Goal: Transaction & Acquisition: Purchase product/service

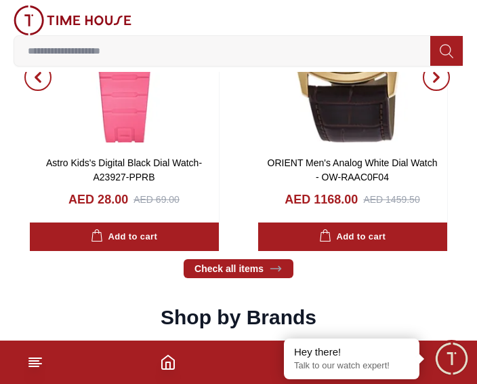
scroll to position [1288, 0]
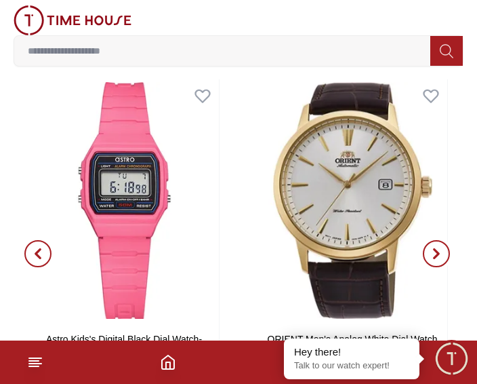
click at [435, 249] on icon "button" at bounding box center [437, 253] width 4 height 9
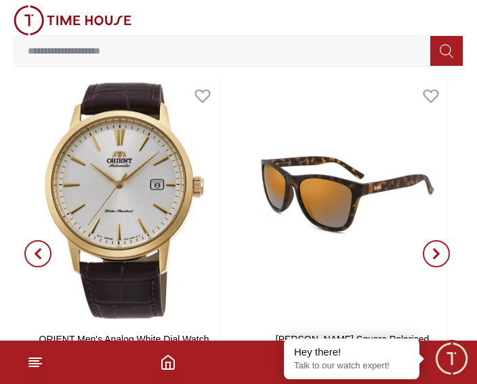
click at [435, 249] on icon "button" at bounding box center [437, 253] width 4 height 9
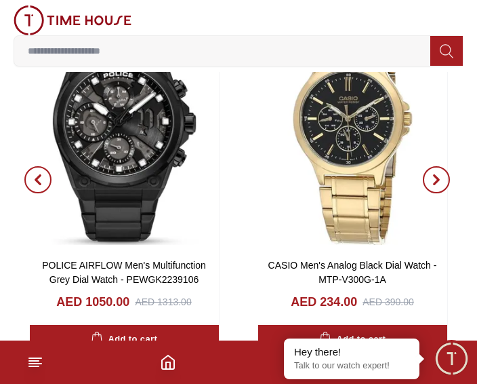
scroll to position [2237, 0]
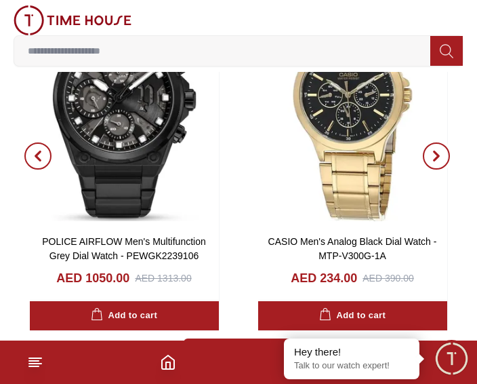
click at [443, 157] on span "button" at bounding box center [436, 155] width 27 height 27
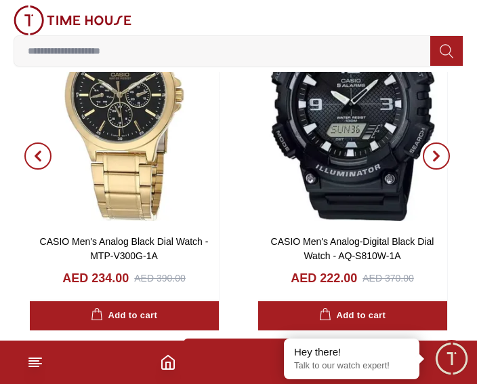
click at [443, 157] on span "button" at bounding box center [436, 155] width 27 height 27
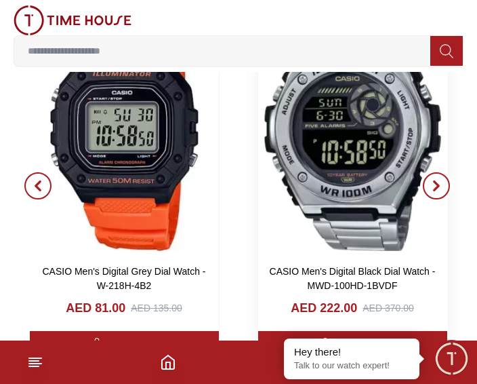
scroll to position [1830, 0]
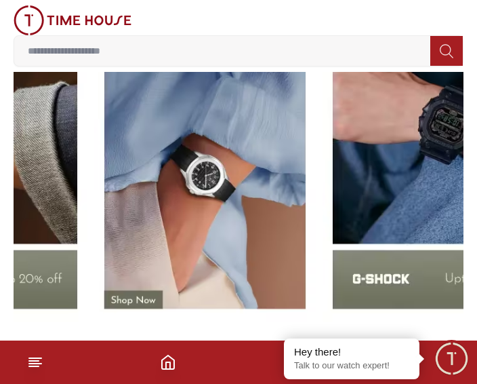
click at [475, 218] on section "Shop by Brands" at bounding box center [238, 124] width 477 height 398
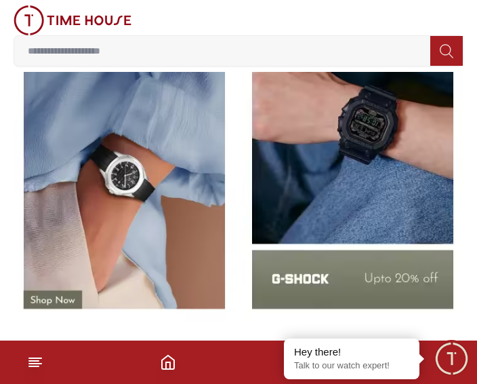
click at [364, 184] on img at bounding box center [353, 150] width 222 height 346
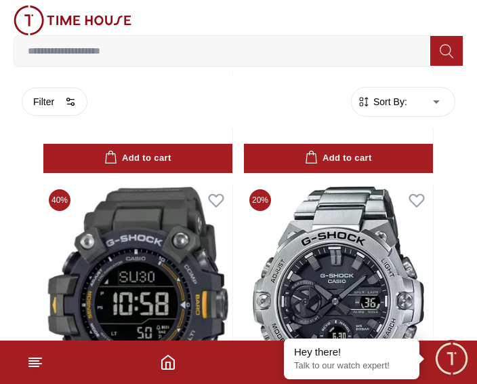
scroll to position [1153, 0]
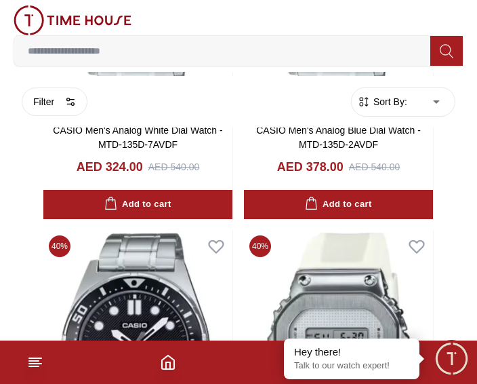
scroll to position [6091, 0]
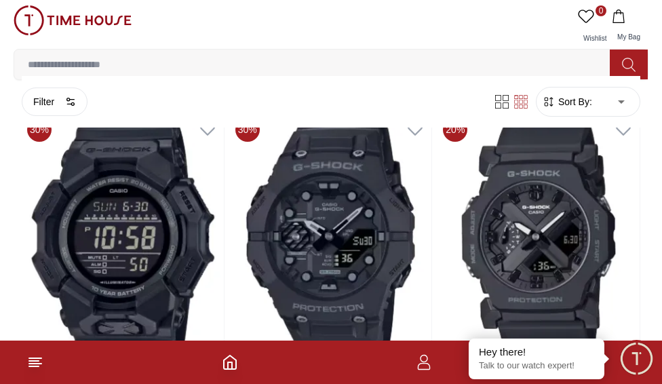
scroll to position [5956, 0]
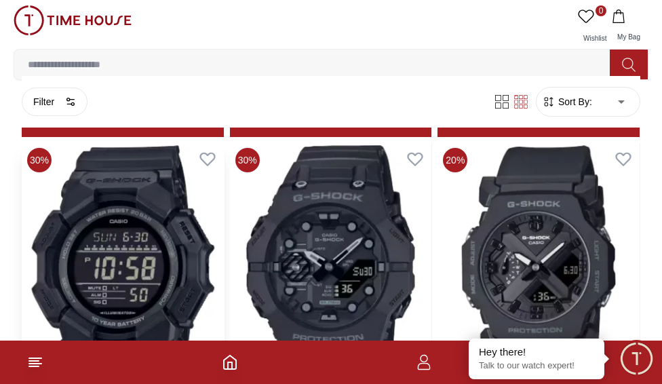
click at [142, 219] on img at bounding box center [123, 271] width 202 height 258
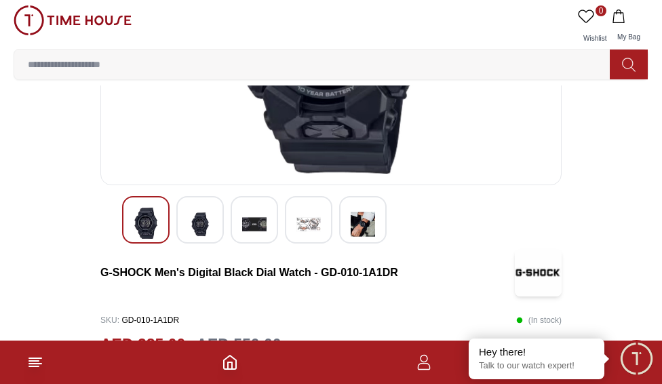
scroll to position [203, 0]
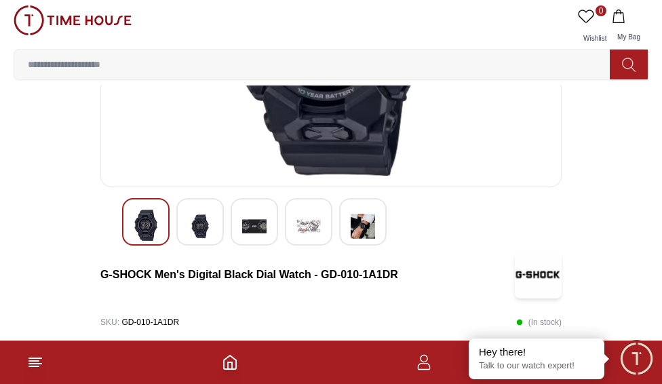
click at [197, 214] on img at bounding box center [200, 225] width 24 height 33
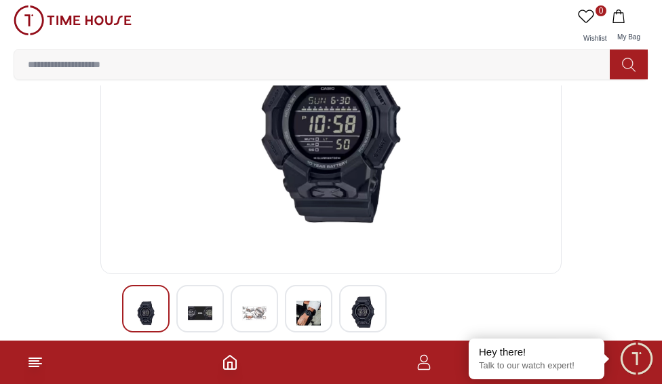
scroll to position [136, 0]
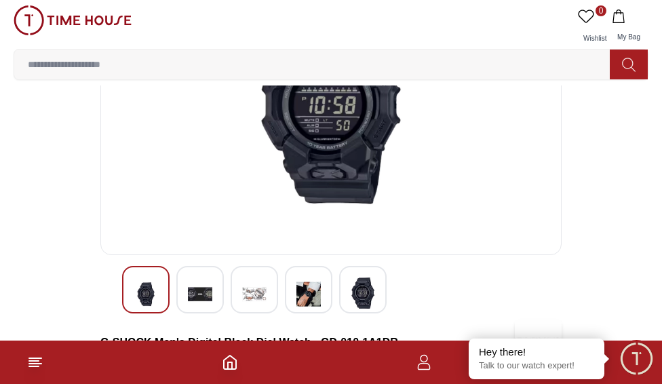
click at [197, 284] on img at bounding box center [200, 293] width 24 height 33
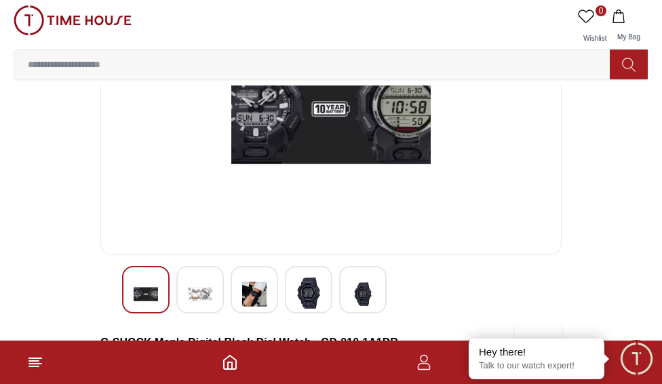
click at [251, 280] on img at bounding box center [254, 293] width 24 height 33
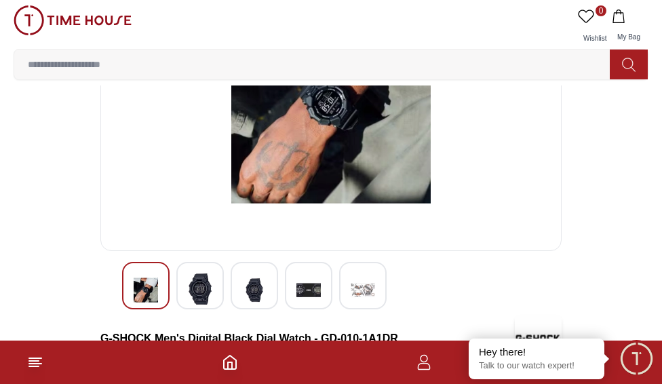
scroll to position [203, 0]
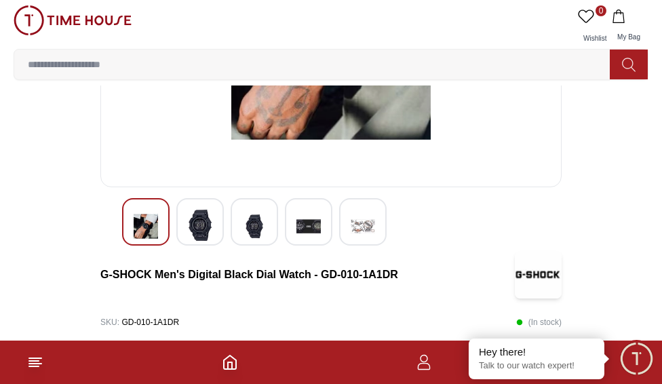
click at [270, 228] on div at bounding box center [254, 221] width 47 height 47
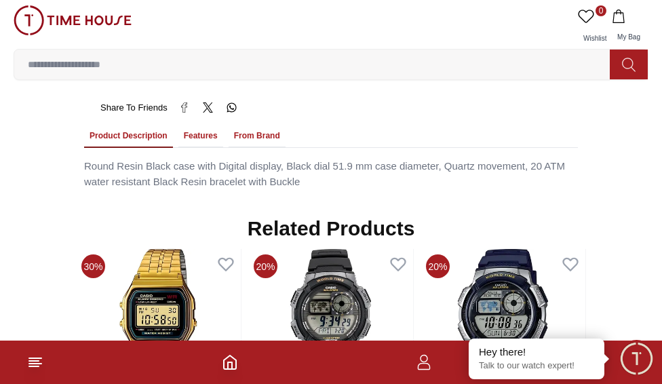
scroll to position [1153, 0]
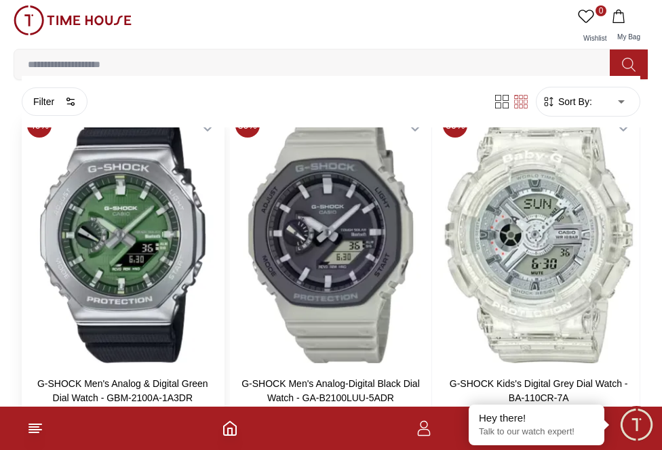
scroll to position [7124, 0]
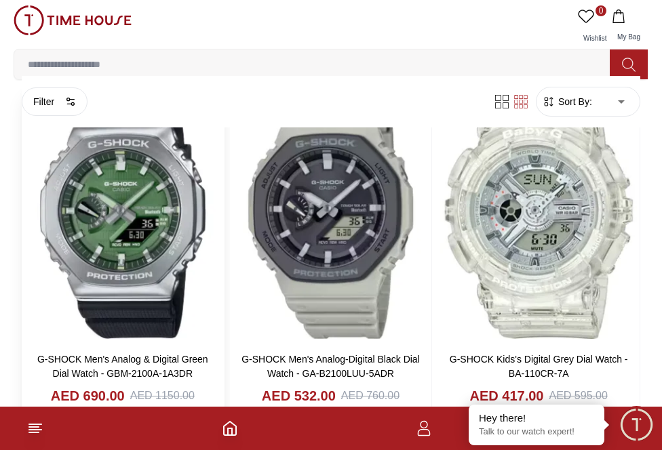
click at [135, 204] on img at bounding box center [123, 212] width 202 height 258
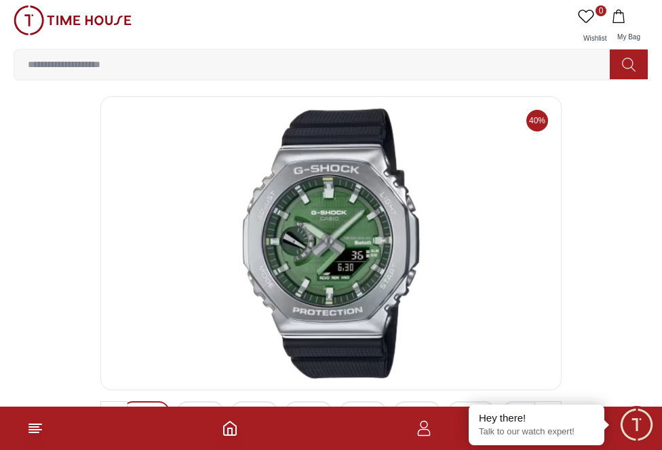
scroll to position [136, 0]
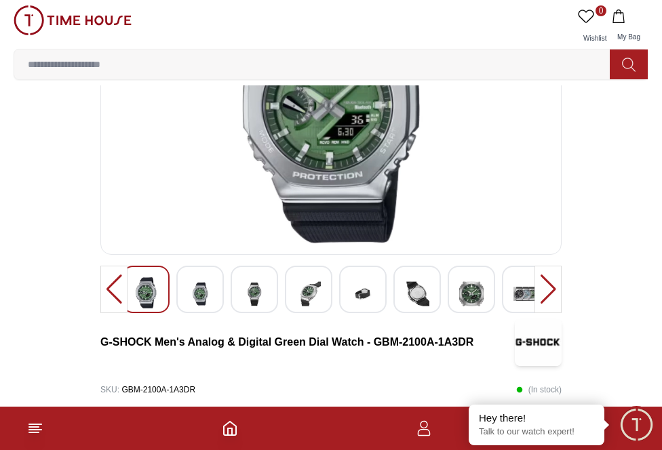
click at [201, 289] on img at bounding box center [200, 293] width 24 height 33
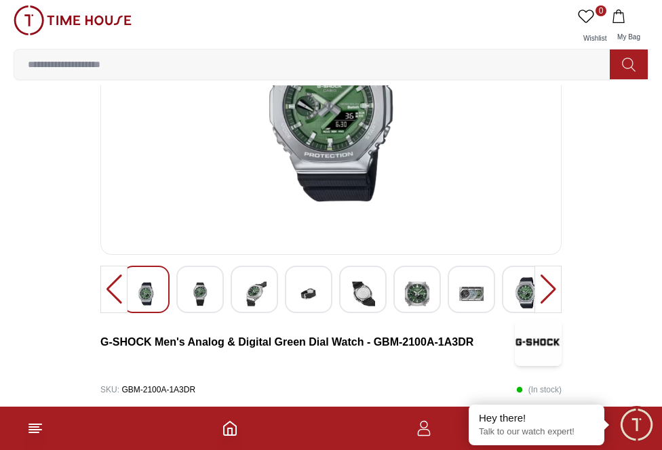
click at [209, 287] on img at bounding box center [200, 293] width 24 height 33
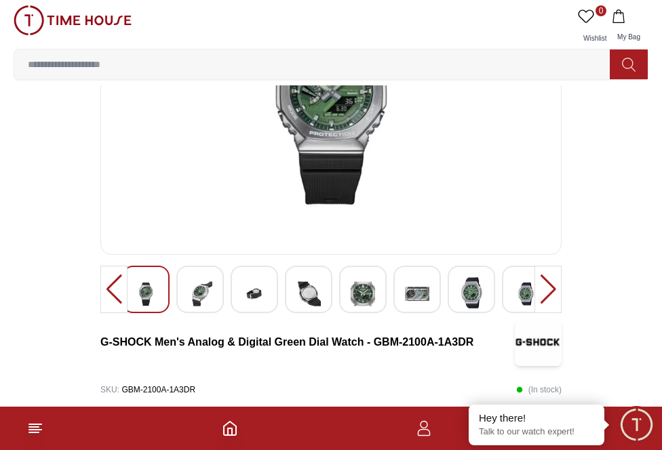
click at [239, 292] on div at bounding box center [254, 289] width 47 height 47
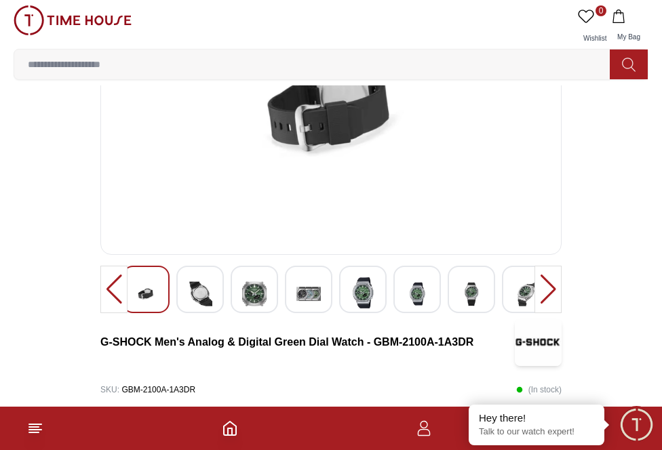
click at [258, 282] on img at bounding box center [254, 293] width 24 height 33
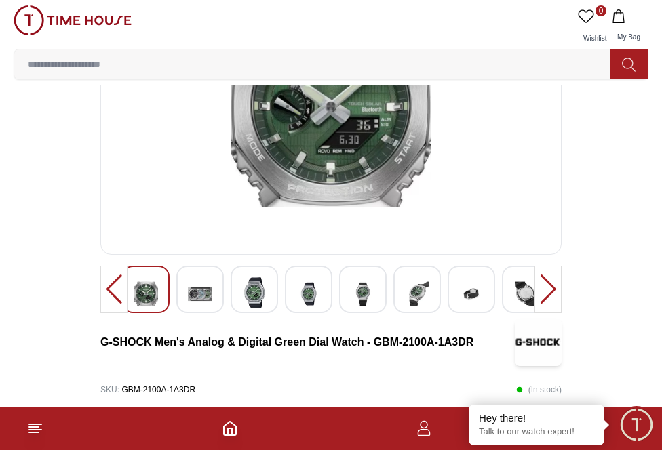
click at [303, 294] on img at bounding box center [308, 293] width 24 height 33
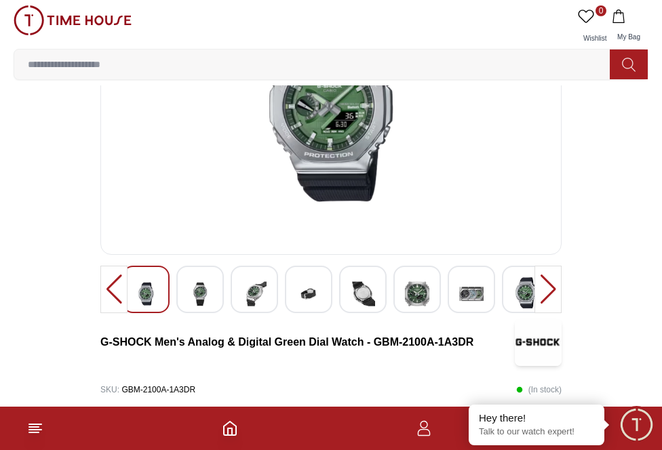
click at [351, 289] on img at bounding box center [363, 293] width 24 height 33
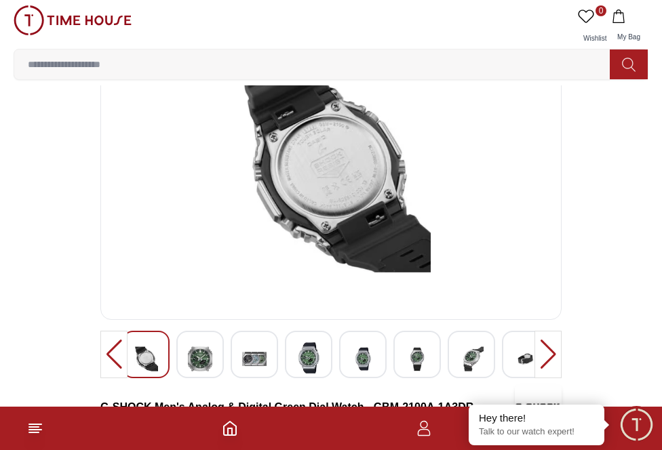
scroll to position [203, 0]
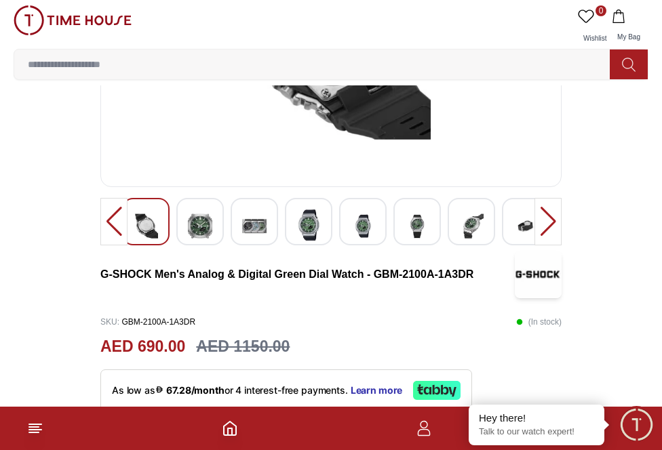
click at [367, 230] on img at bounding box center [363, 225] width 24 height 33
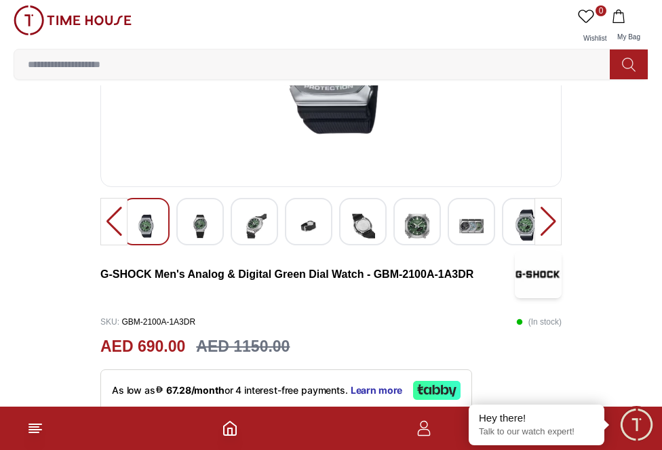
click at [411, 226] on img at bounding box center [417, 225] width 24 height 33
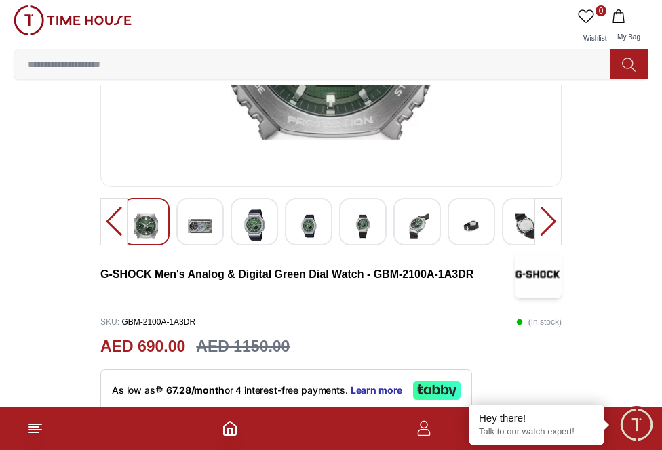
click at [261, 226] on img at bounding box center [254, 224] width 24 height 31
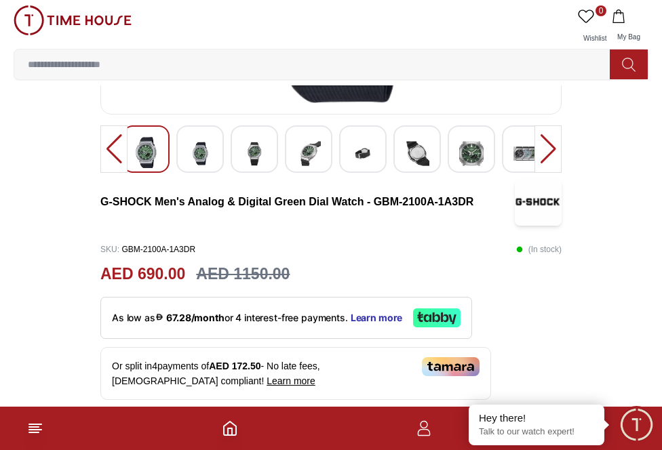
scroll to position [407, 0]
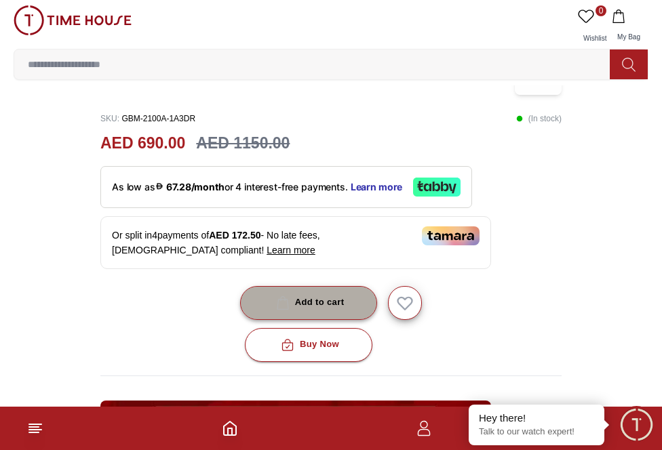
click at [303, 292] on button "Add to cart" at bounding box center [309, 303] width 138 height 34
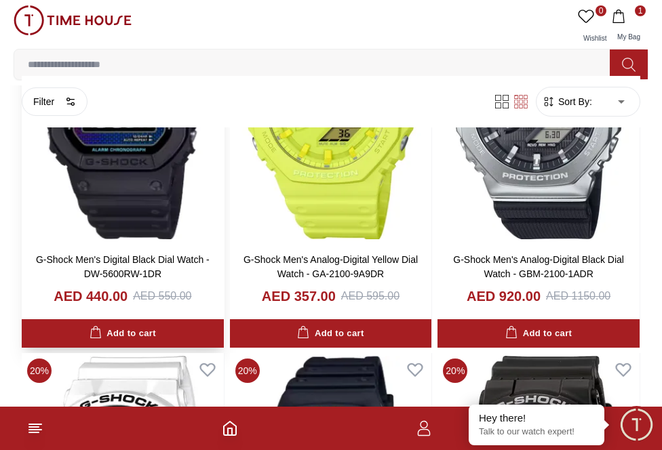
scroll to position [3532, 0]
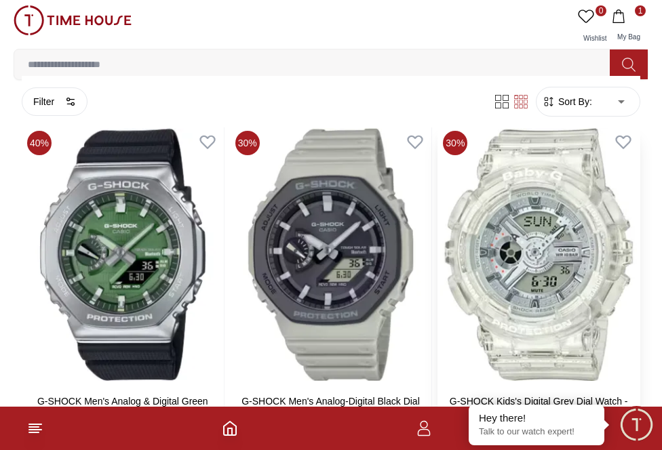
scroll to position [7058, 0]
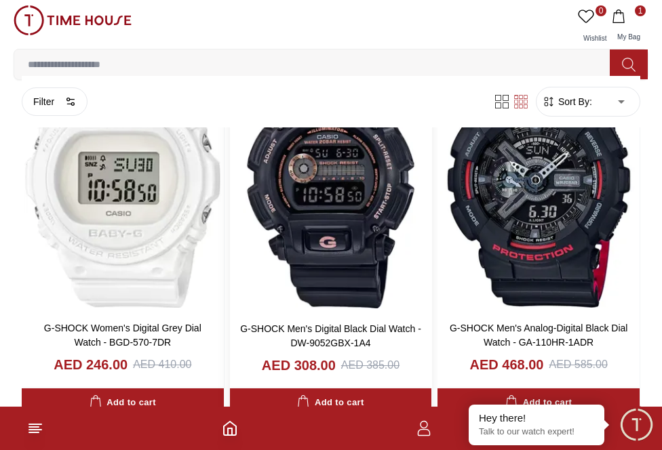
scroll to position [7489, 0]
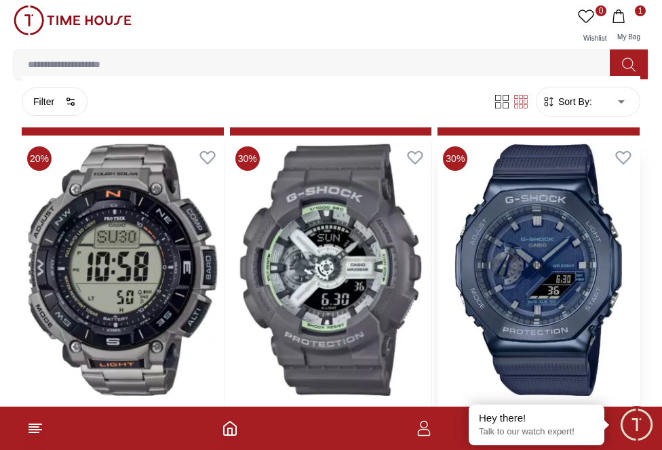
scroll to position [8912, 0]
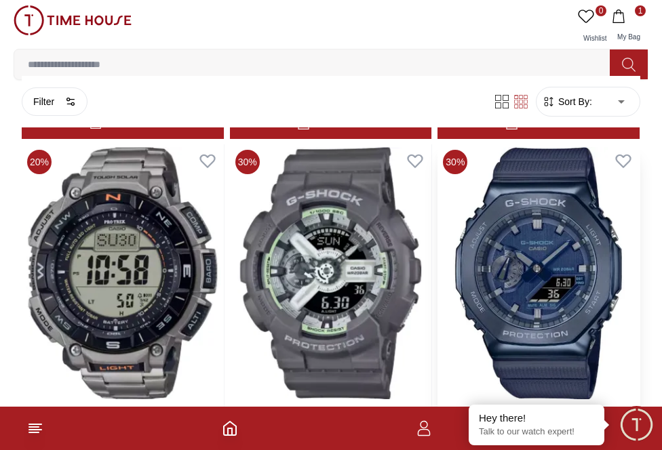
click at [477, 270] on img at bounding box center [538, 273] width 202 height 258
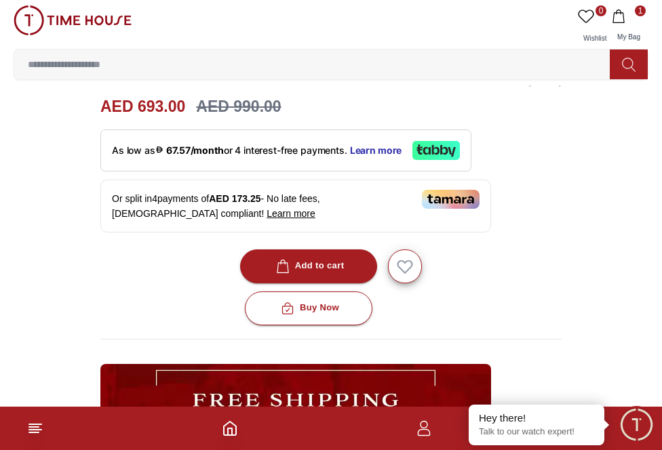
scroll to position [475, 0]
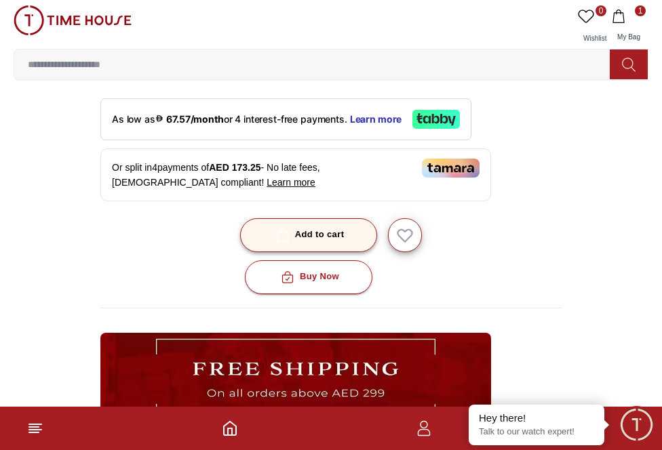
click at [329, 231] on div "Add to cart" at bounding box center [308, 235] width 71 height 16
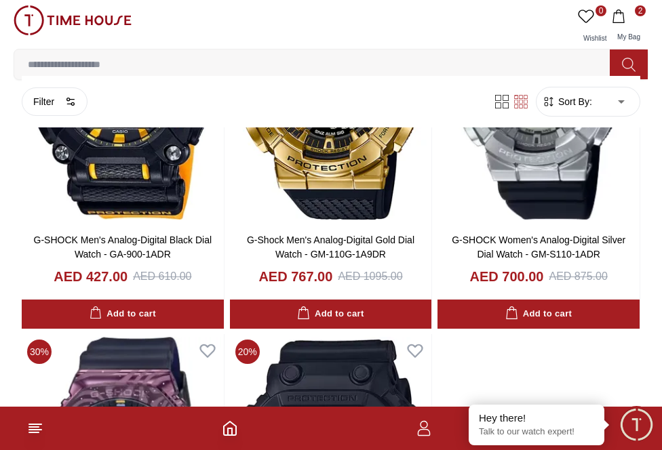
scroll to position [9837, 0]
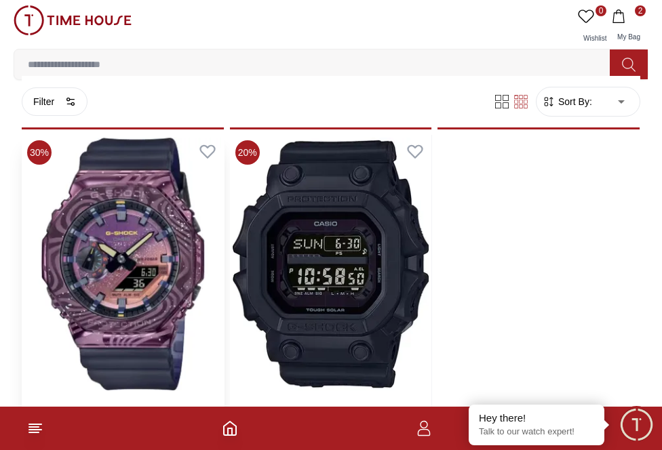
scroll to position [10007, 0]
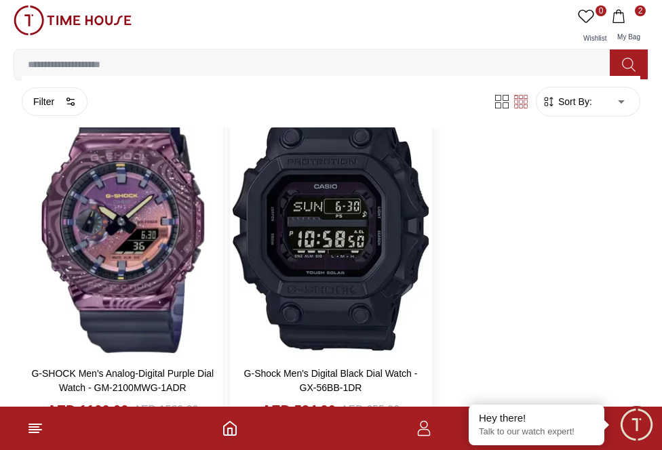
scroll to position [10210, 0]
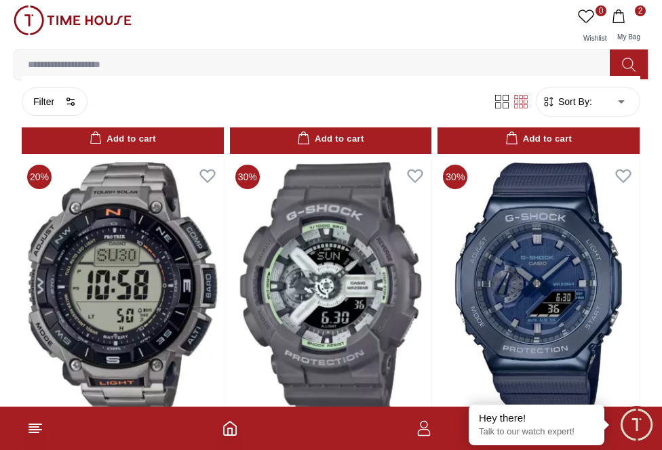
scroll to position [8922, 0]
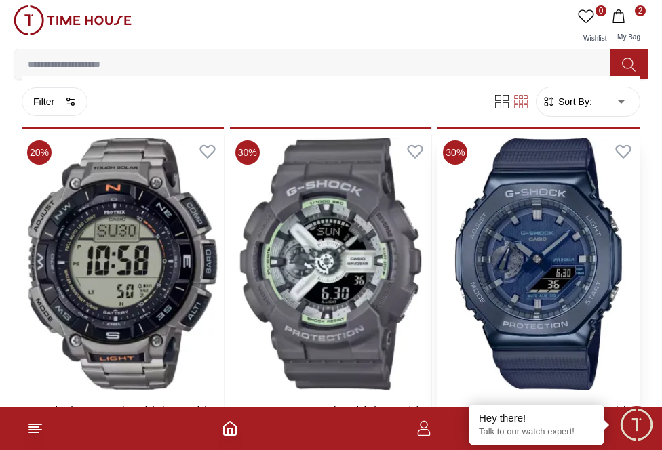
click at [477, 266] on img at bounding box center [538, 264] width 202 height 258
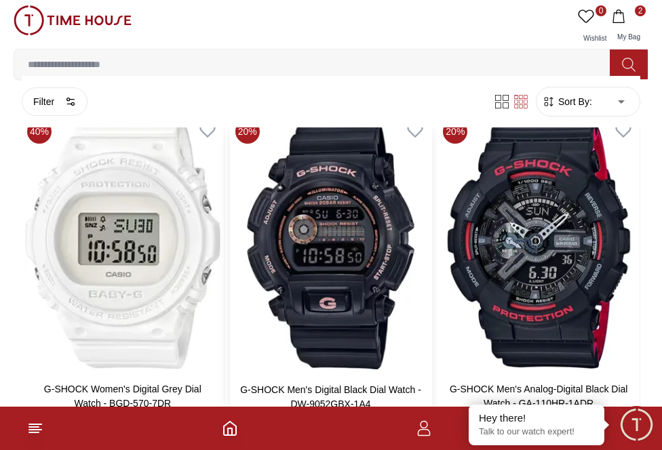
scroll to position [7525, 0]
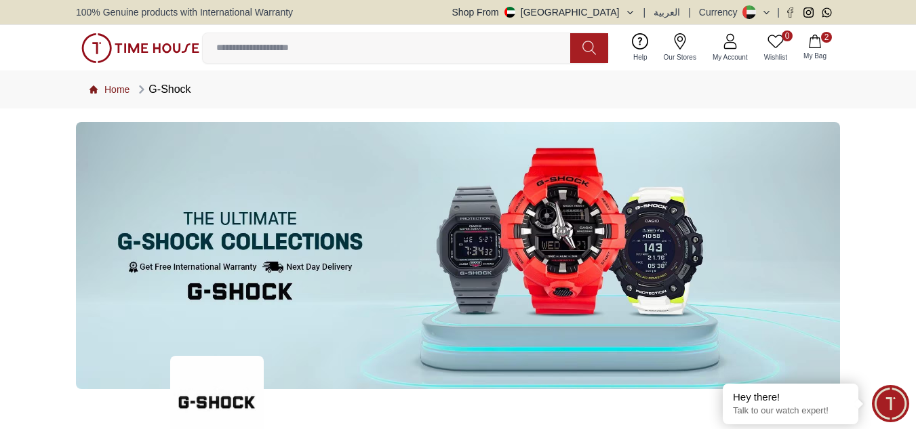
click at [129, 88] on link "Home" at bounding box center [109, 90] width 40 height 14
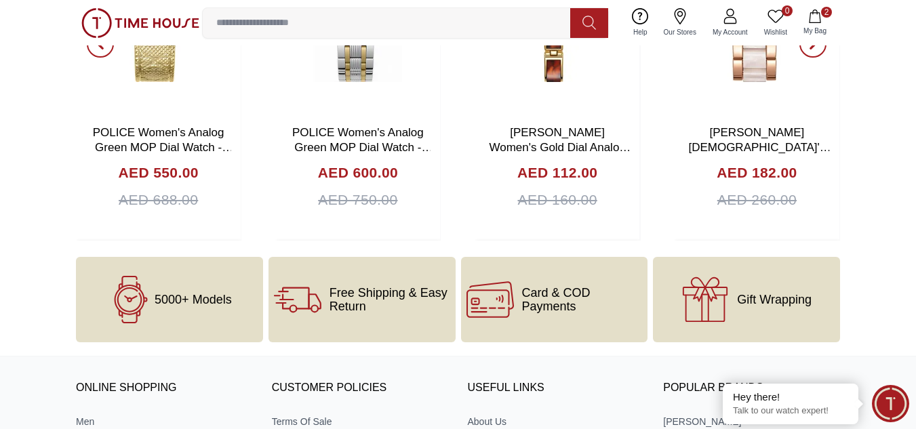
scroll to position [4601, 0]
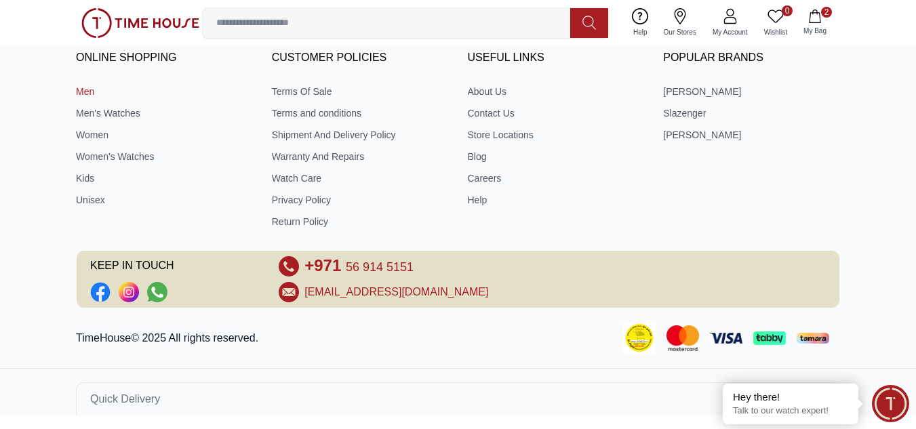
click at [99, 92] on link "Men" at bounding box center [164, 92] width 177 height 14
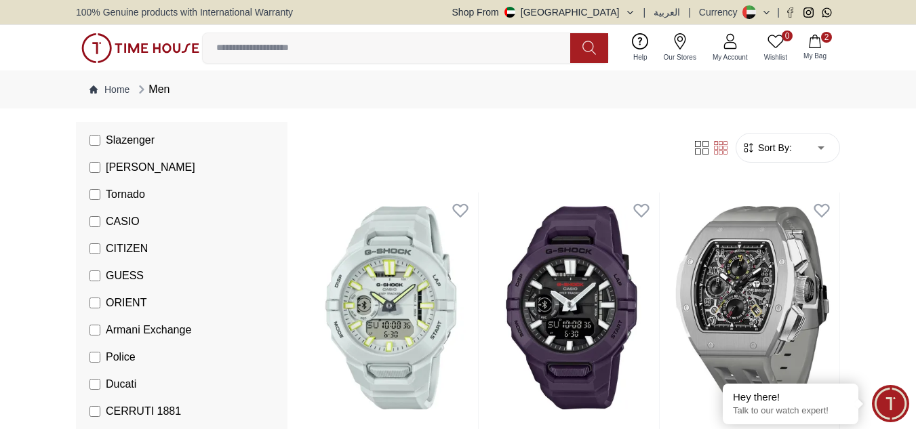
scroll to position [203, 0]
click at [120, 192] on span "Tornado" at bounding box center [125, 194] width 39 height 16
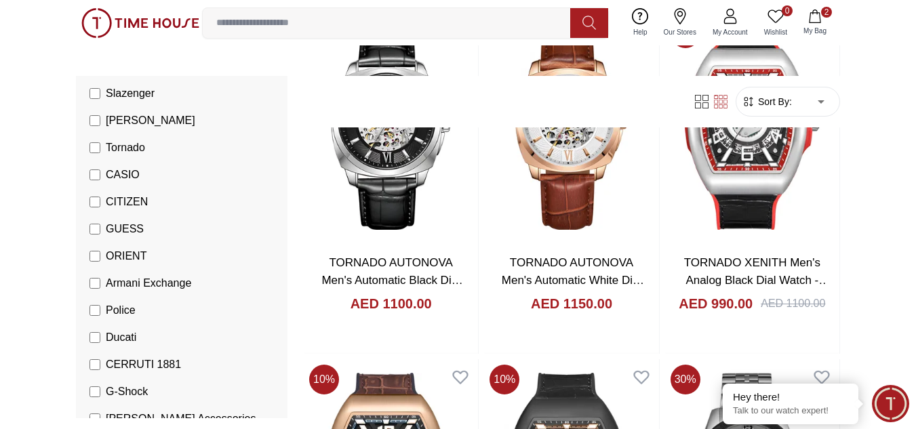
scroll to position [610, 0]
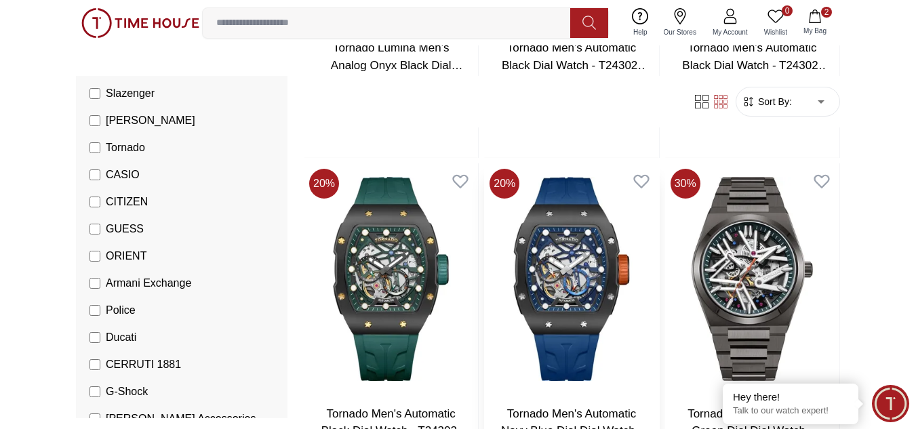
scroll to position [3525, 0]
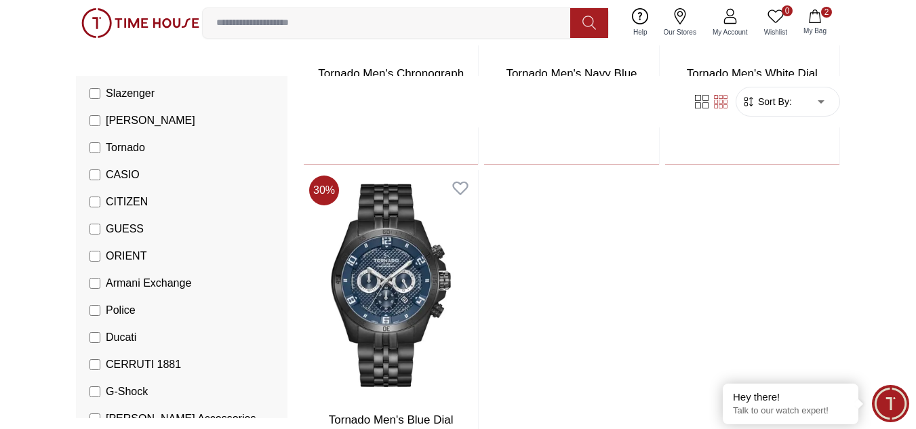
scroll to position [4746, 0]
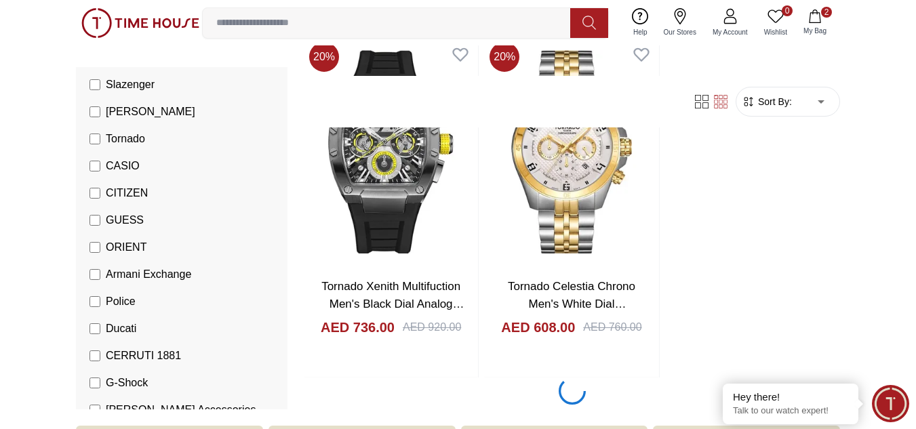
scroll to position [9356, 0]
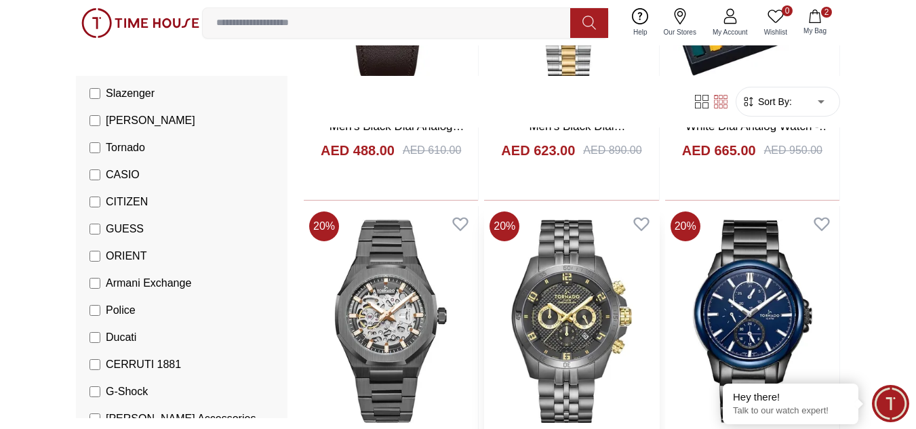
scroll to position [10441, 0]
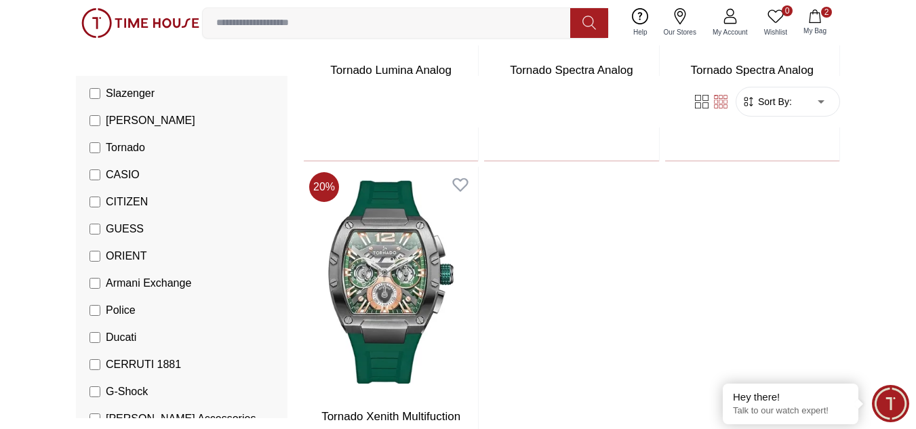
scroll to position [11932, 0]
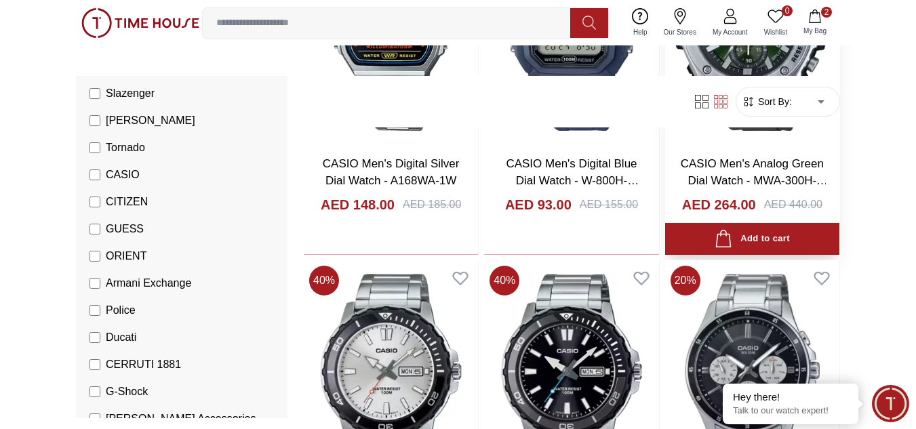
scroll to position [1085, 0]
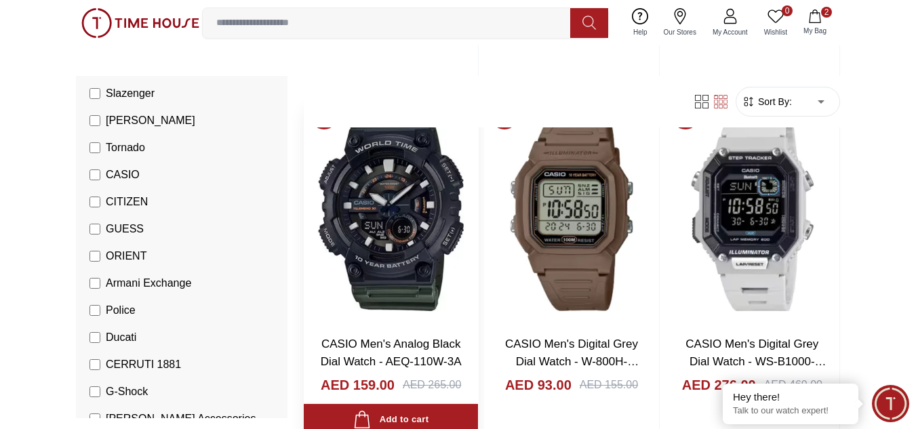
scroll to position [3322, 0]
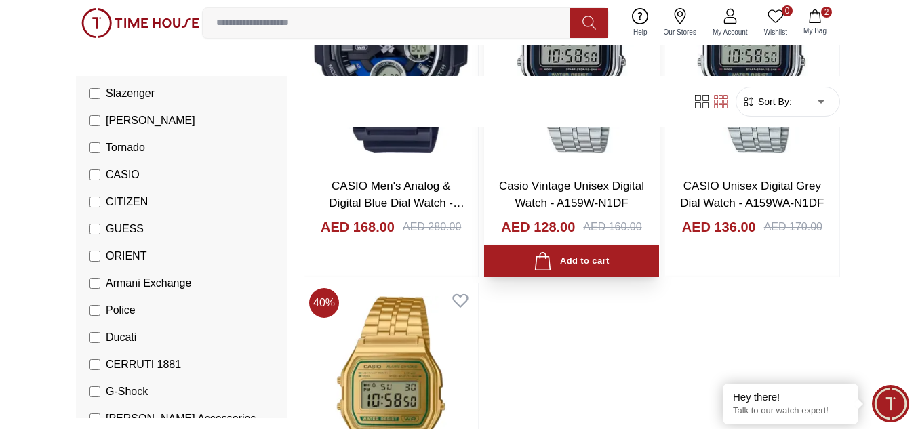
scroll to position [11458, 0]
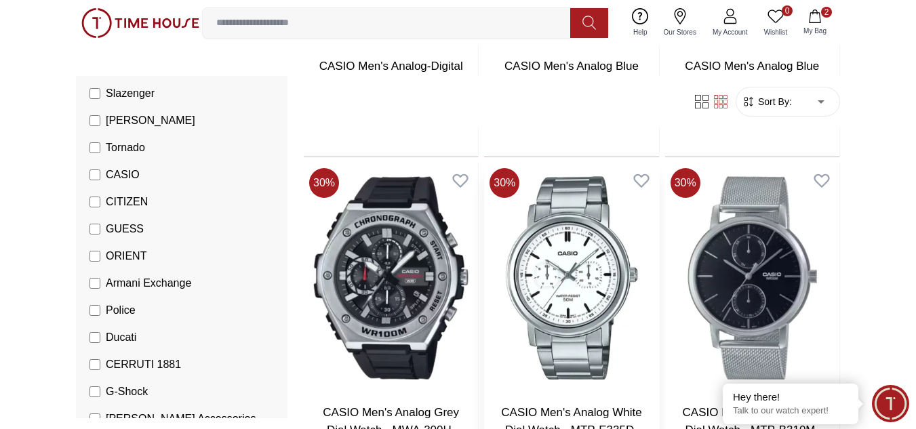
scroll to position [13763, 0]
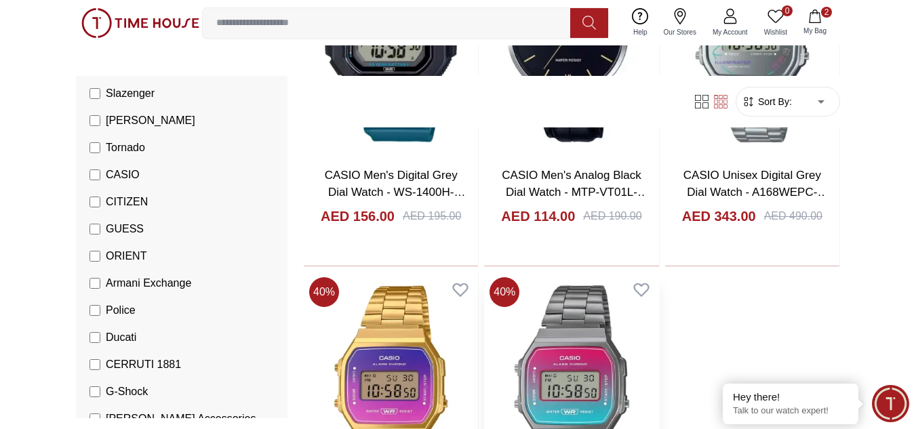
scroll to position [15962, 0]
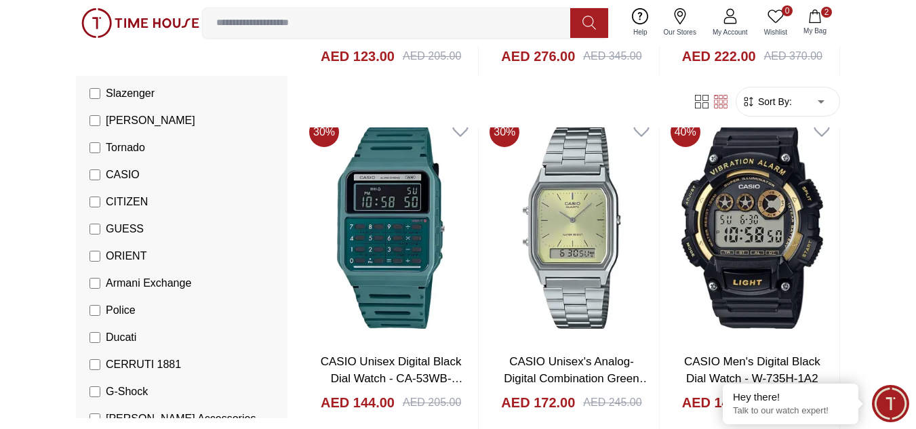
scroll to position [17763, 0]
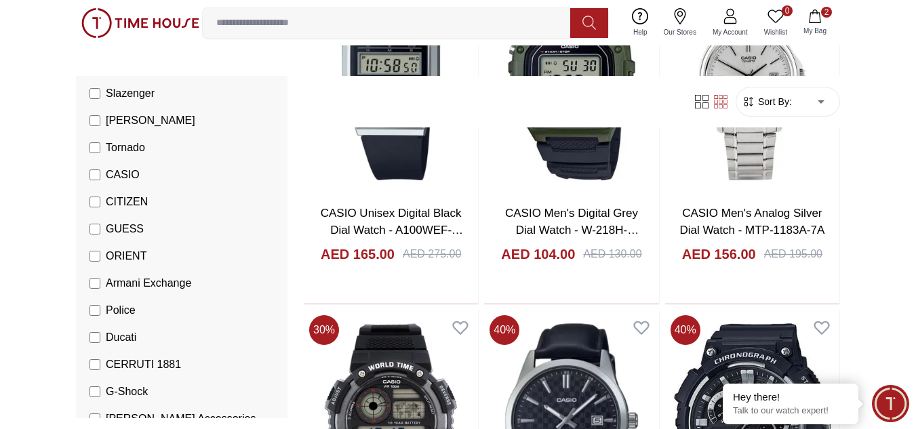
scroll to position [20542, 0]
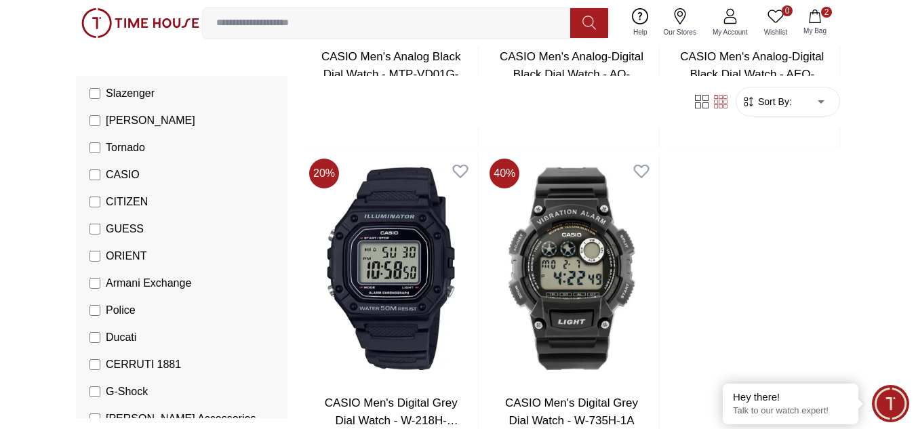
scroll to position [22968, 0]
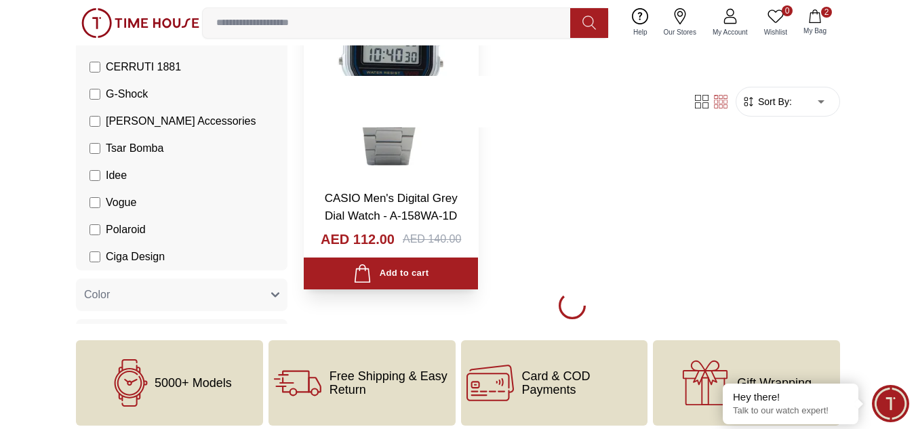
scroll to position [25424, 0]
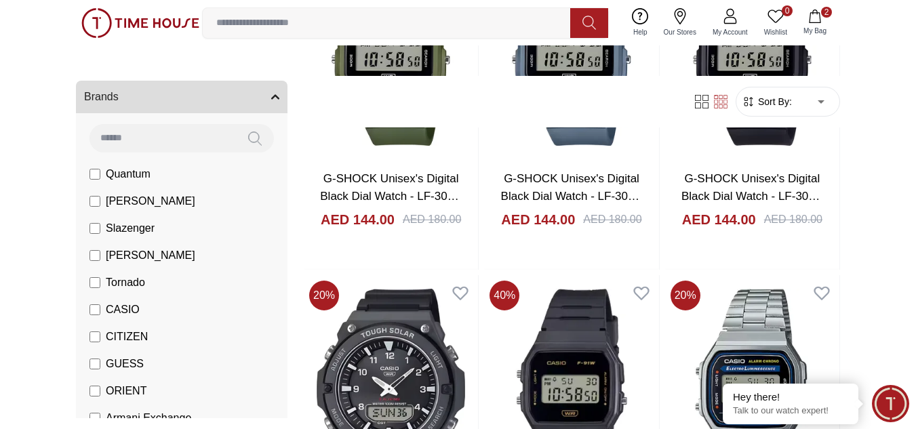
scroll to position [68, 0]
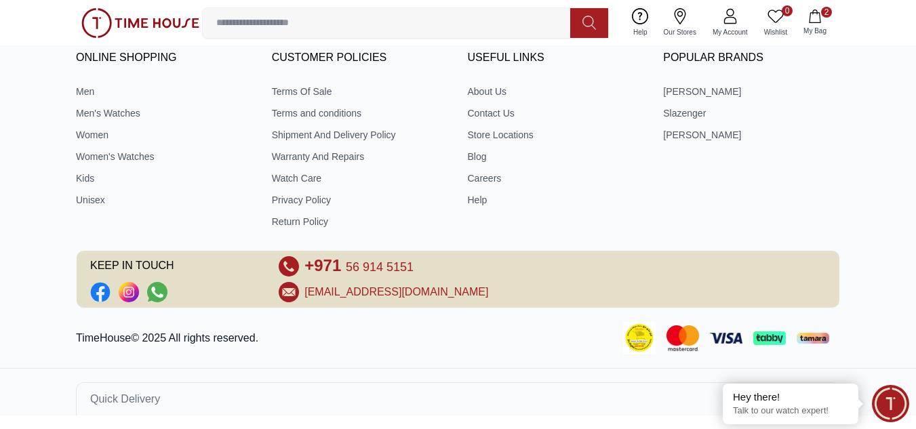
scroll to position [554, 0]
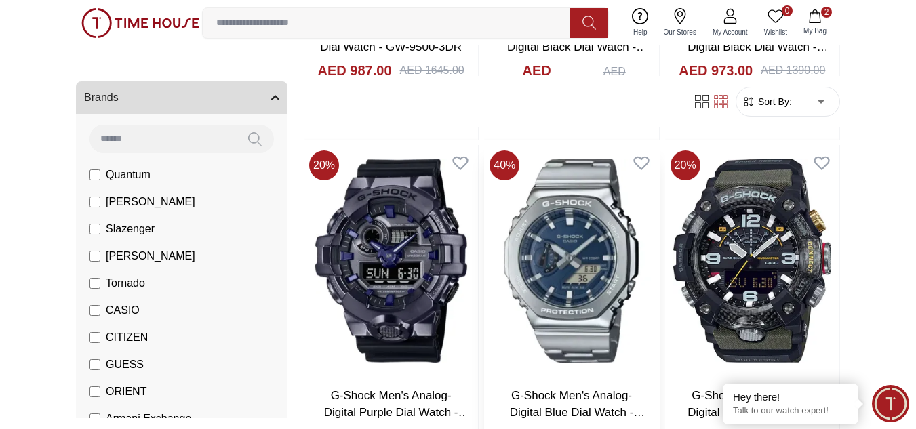
scroll to position [746, 0]
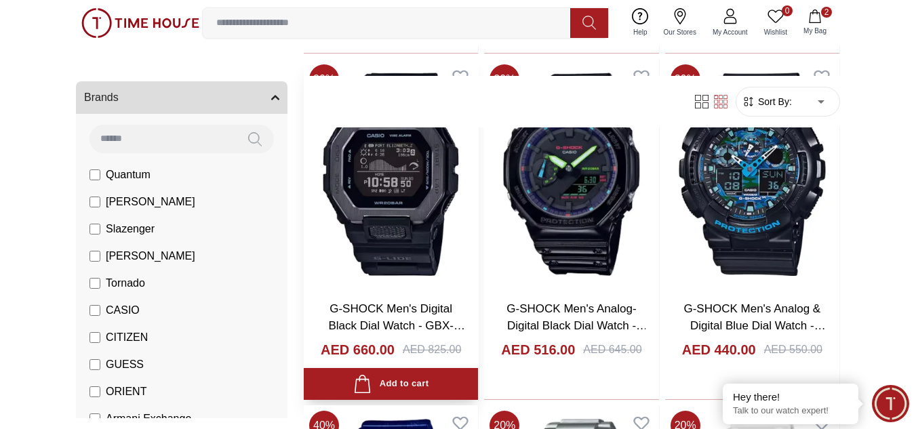
scroll to position [4136, 0]
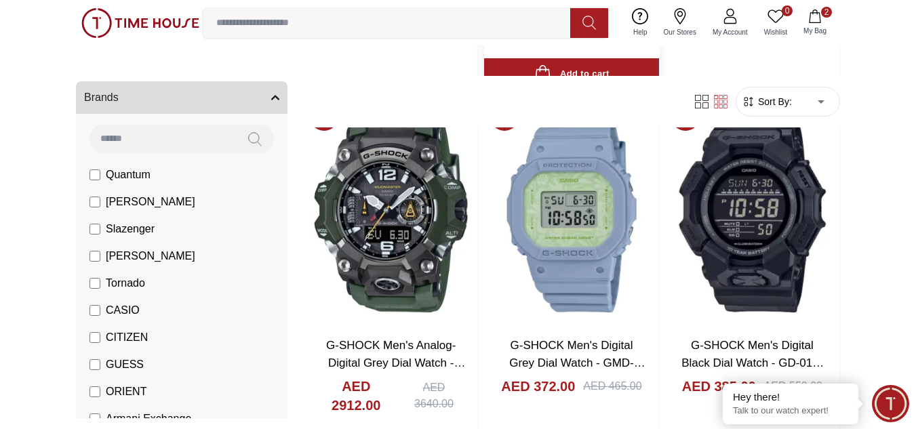
scroll to position [4542, 0]
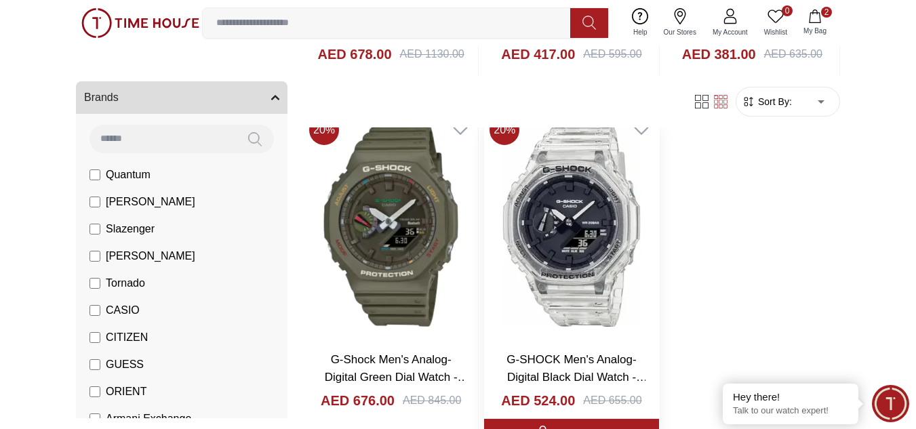
scroll to position [9424, 0]
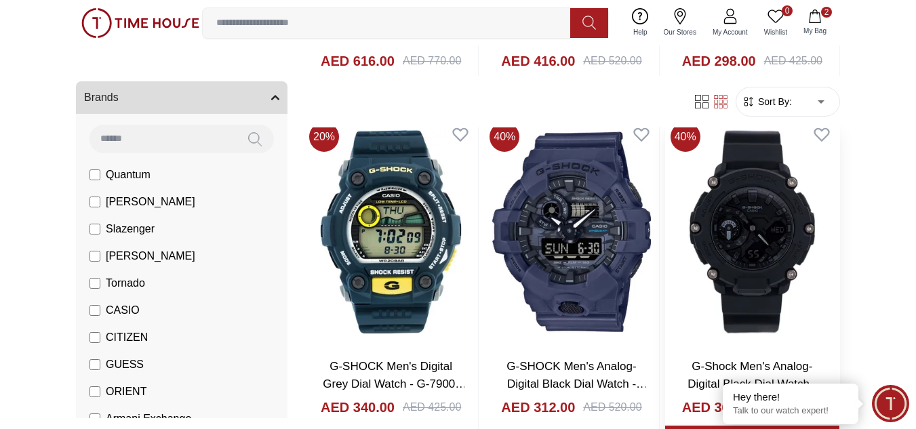
scroll to position [10644, 0]
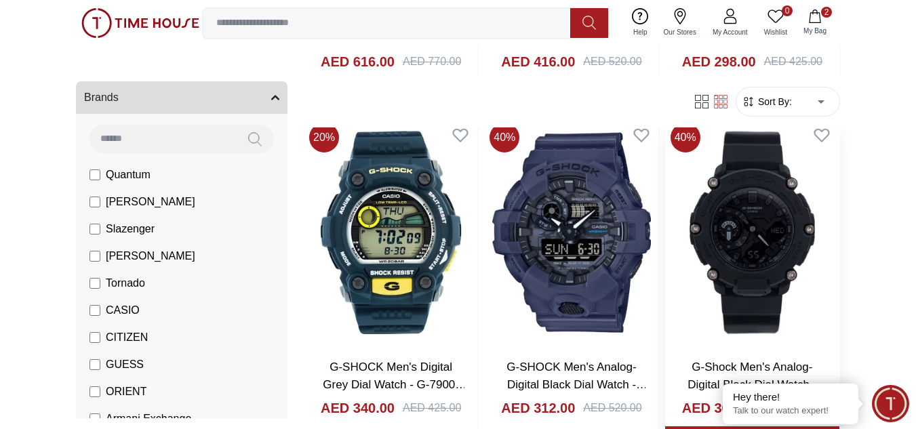
click at [477, 201] on img at bounding box center [752, 232] width 174 height 231
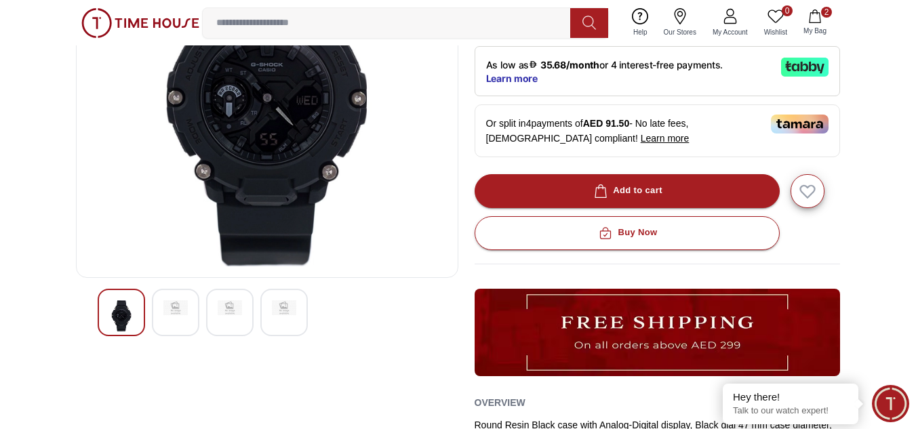
scroll to position [271, 0]
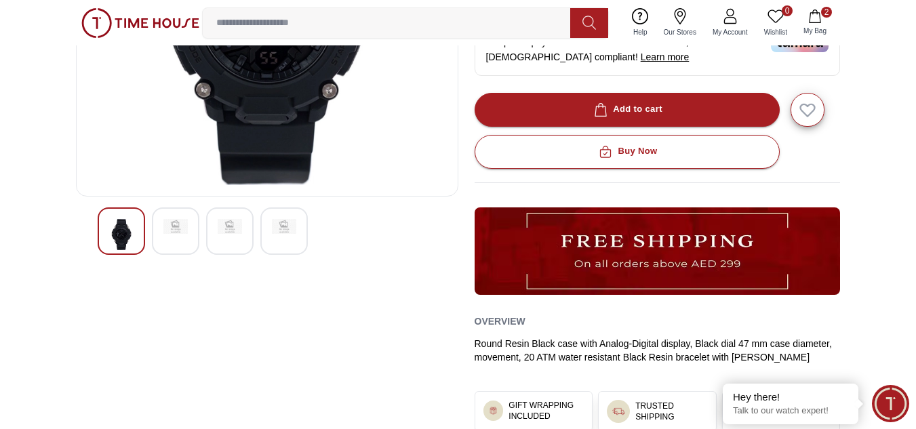
click at [186, 226] on img at bounding box center [175, 226] width 24 height 15
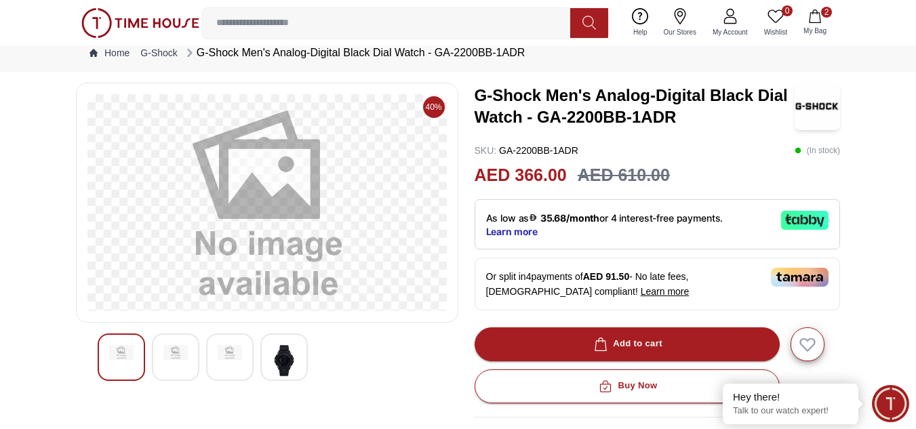
scroll to position [68, 0]
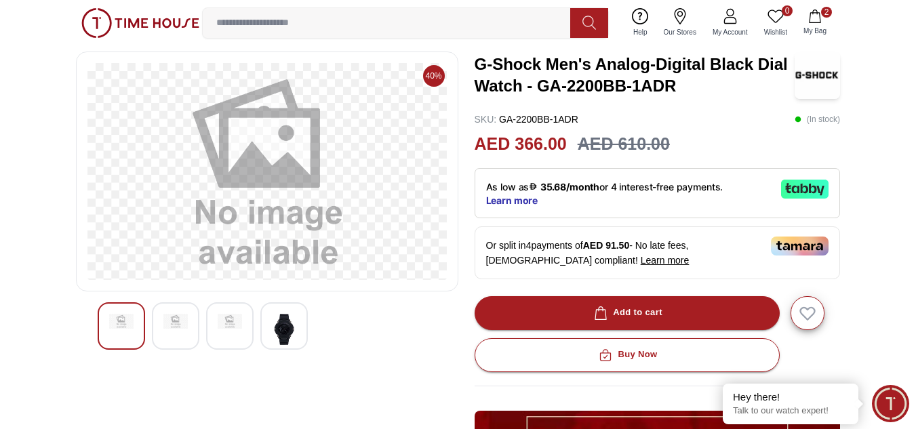
click at [241, 325] on img at bounding box center [230, 321] width 24 height 15
click at [187, 328] on img at bounding box center [175, 329] width 24 height 31
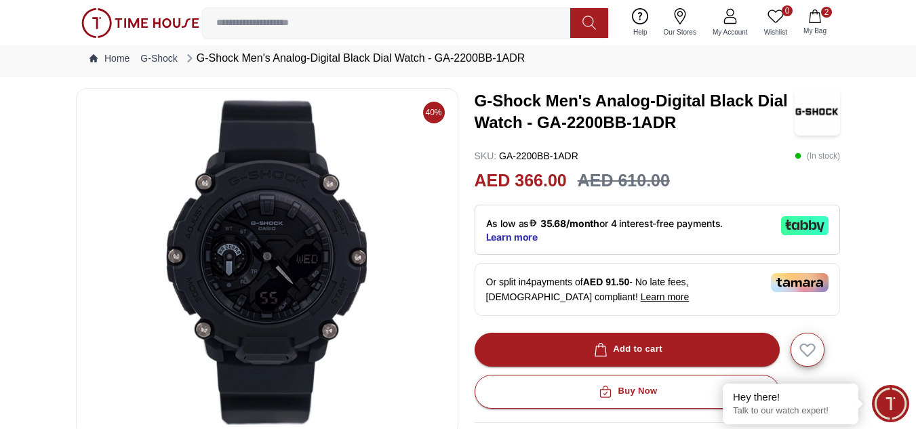
scroll to position [0, 0]
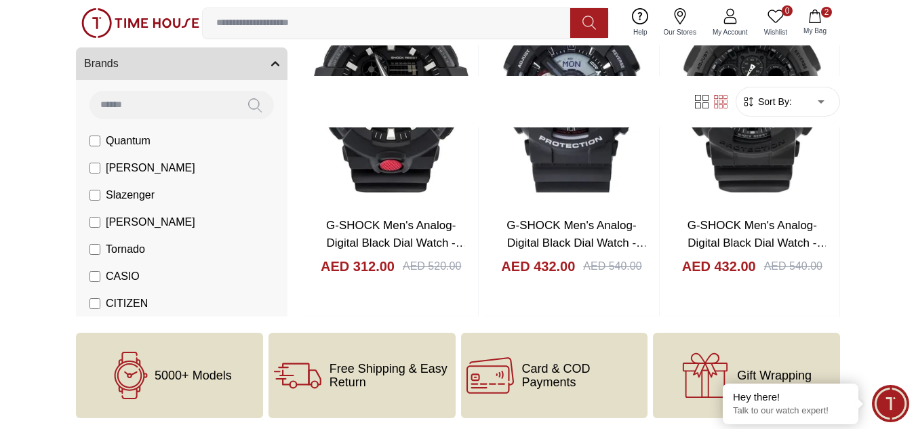
scroll to position [1949, 0]
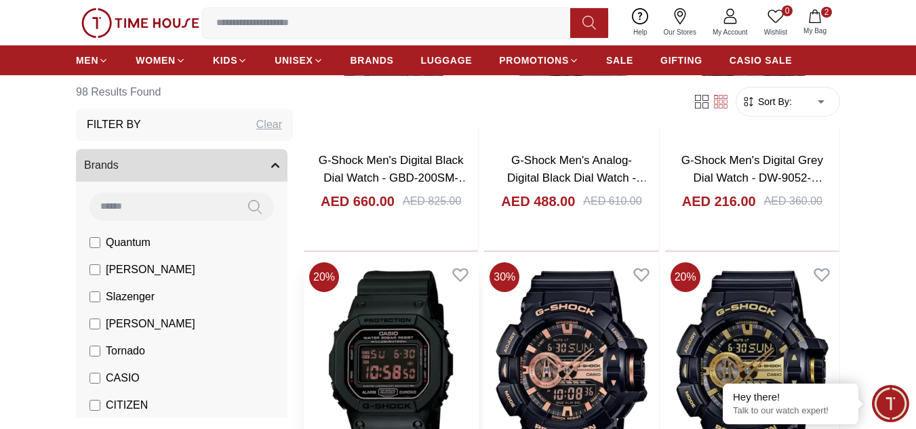
scroll to position [1966, 0]
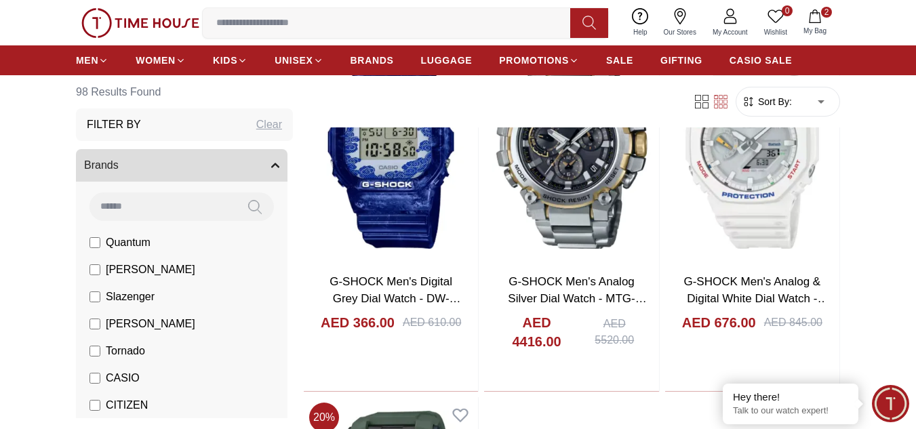
scroll to position [4678, 0]
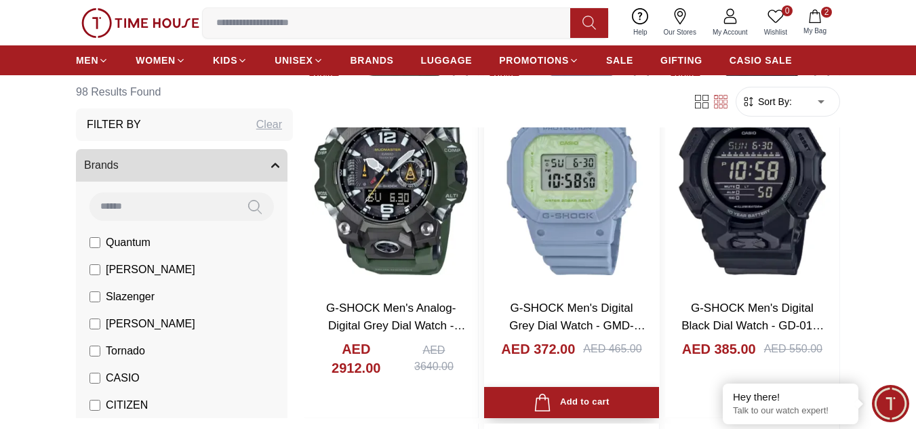
scroll to position [4678, 0]
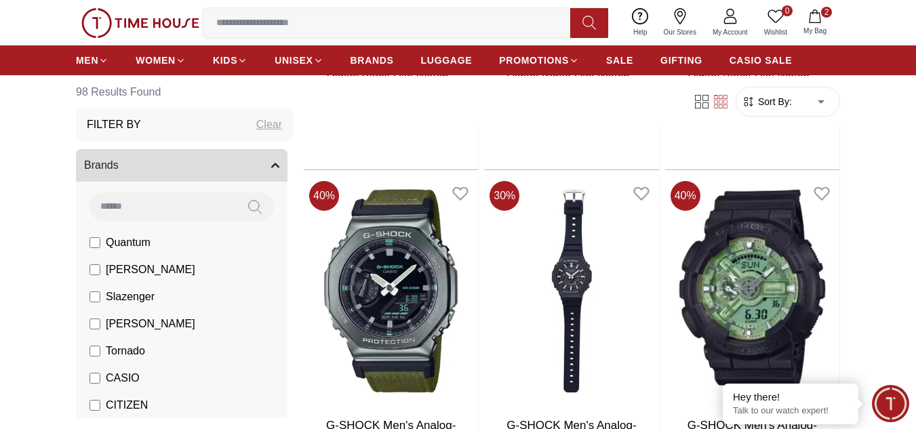
scroll to position [8881, 0]
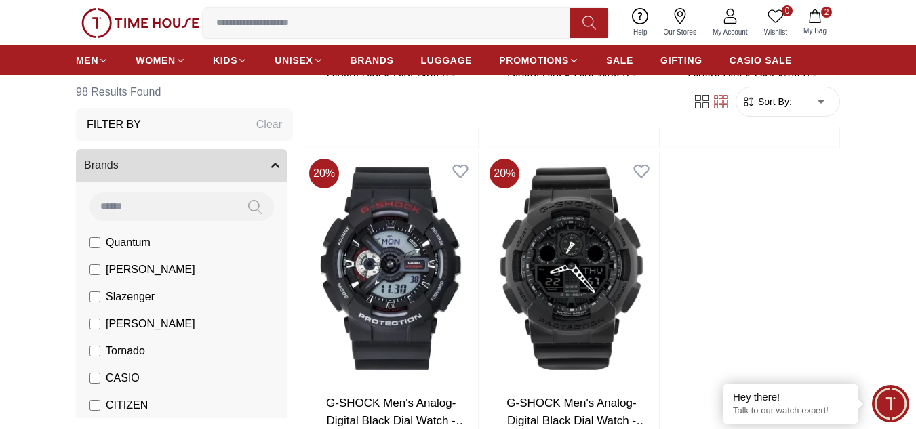
scroll to position [11322, 0]
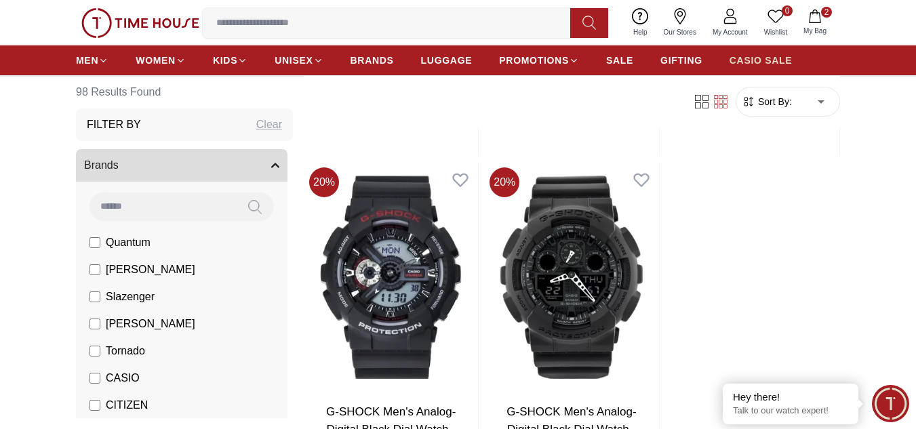
click at [750, 58] on span "CASIO SALE" at bounding box center [760, 61] width 63 height 14
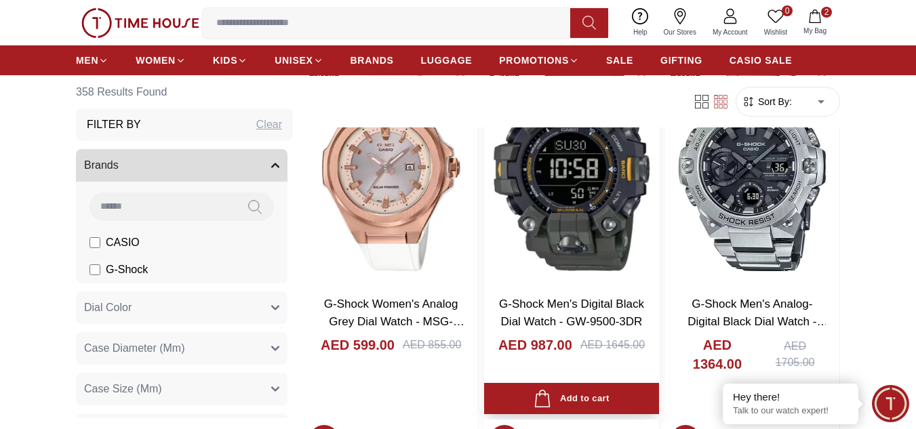
scroll to position [1492, 0]
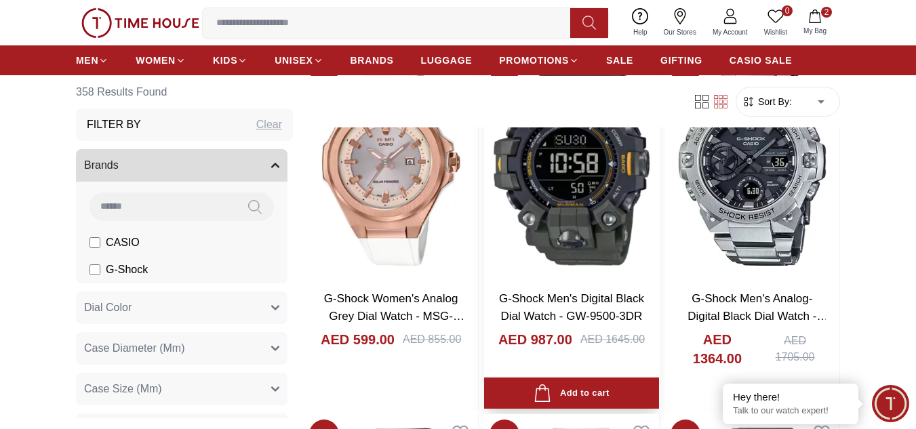
click at [614, 230] on img at bounding box center [571, 164] width 174 height 231
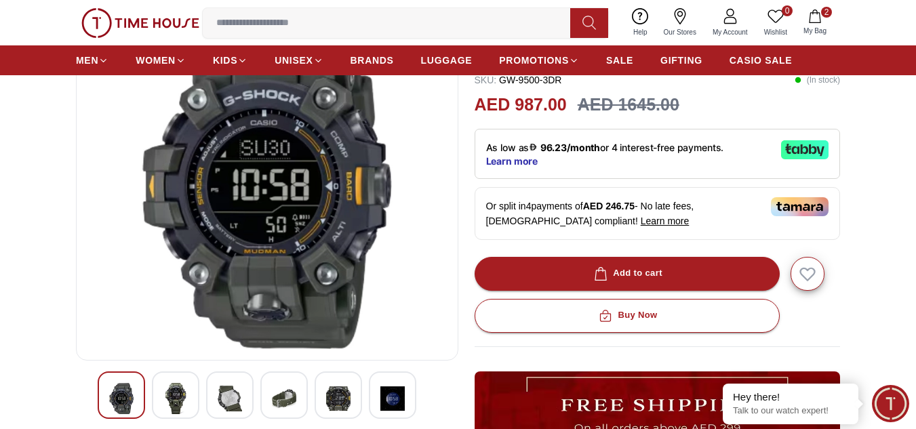
scroll to position [203, 0]
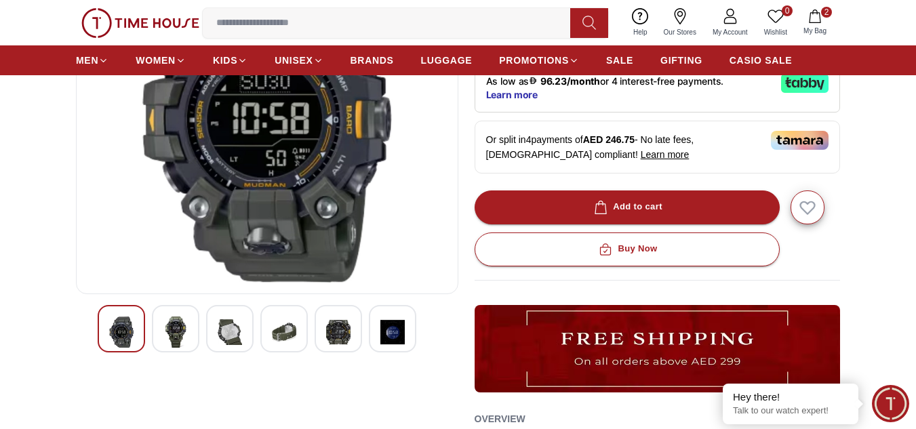
click at [169, 323] on img at bounding box center [175, 332] width 24 height 31
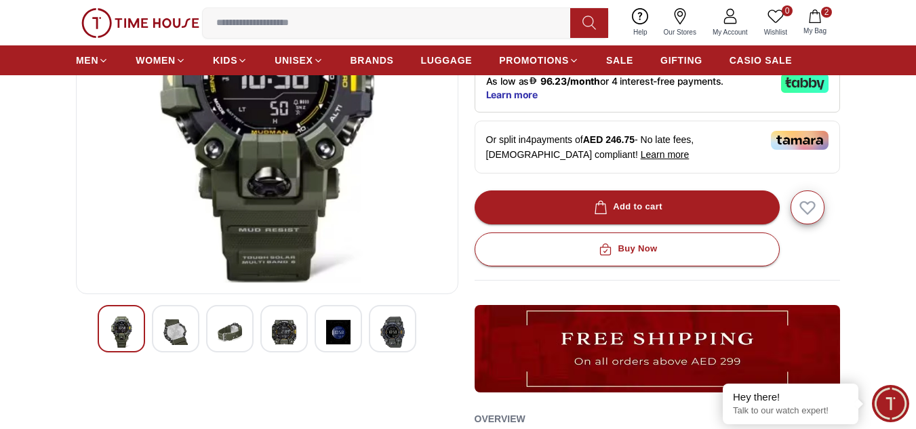
click at [177, 335] on img at bounding box center [175, 332] width 24 height 31
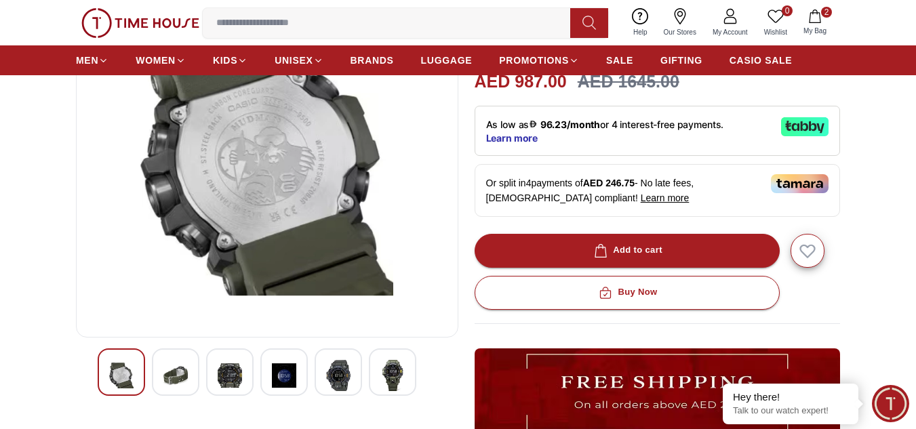
scroll to position [136, 0]
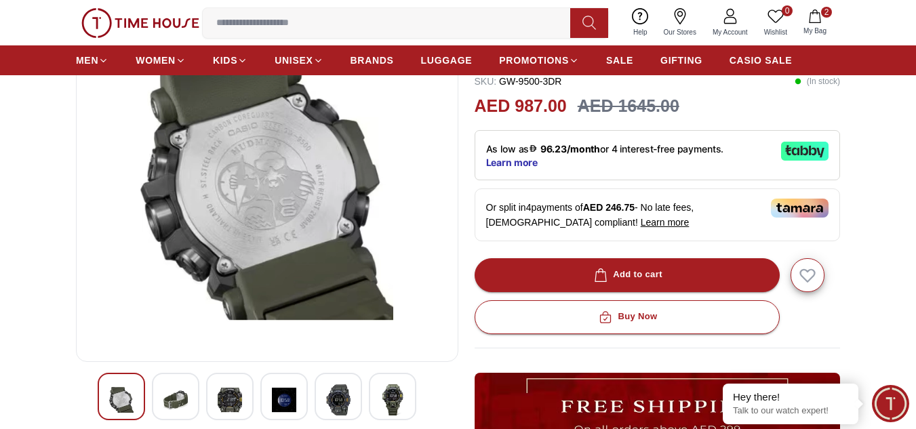
click at [247, 396] on div at bounding box center [229, 396] width 47 height 47
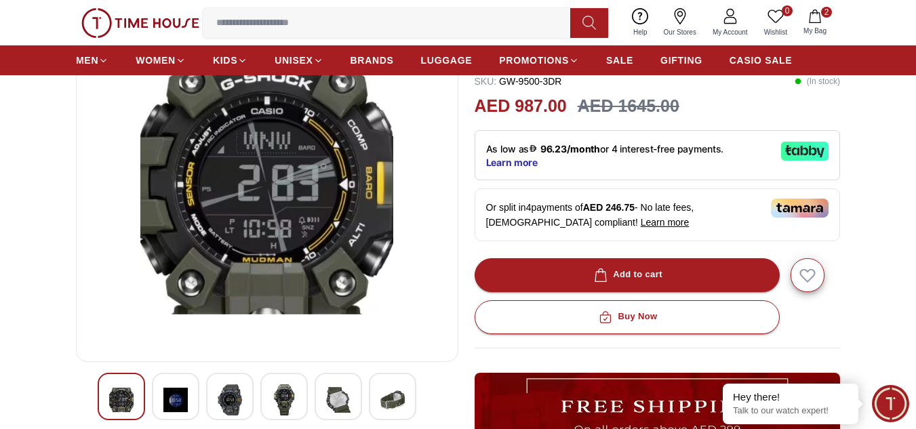
click at [281, 388] on img at bounding box center [284, 399] width 24 height 31
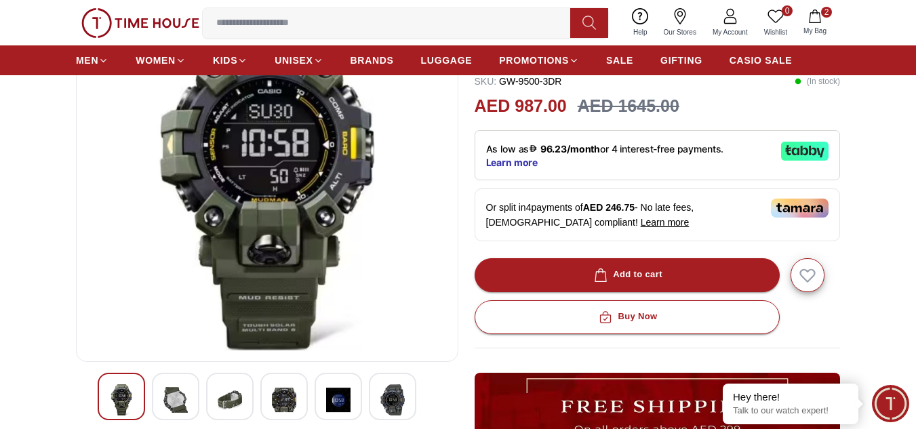
click at [338, 403] on img at bounding box center [338, 399] width 24 height 31
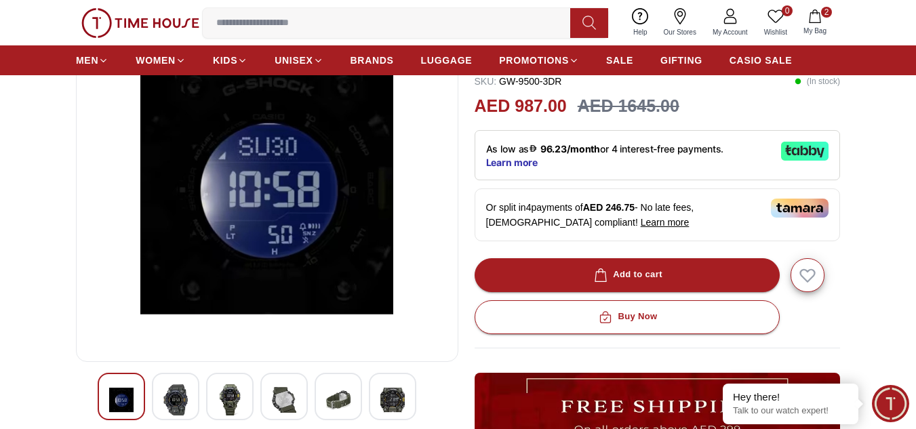
click at [384, 389] on img at bounding box center [392, 399] width 24 height 31
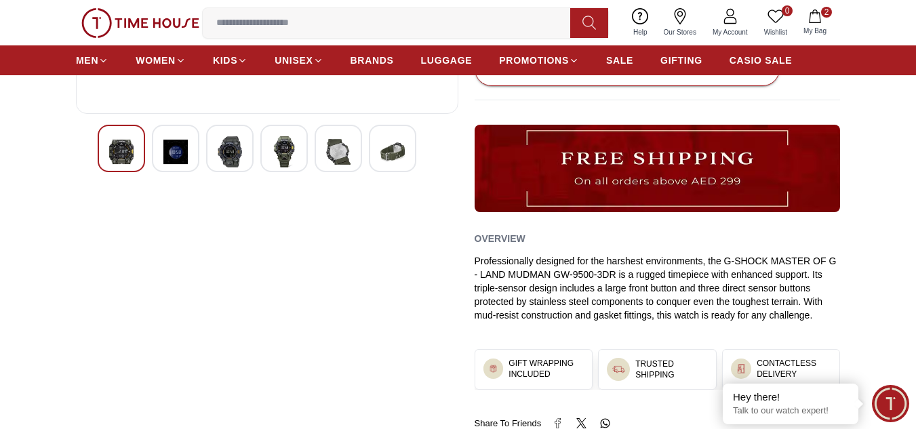
scroll to position [407, 0]
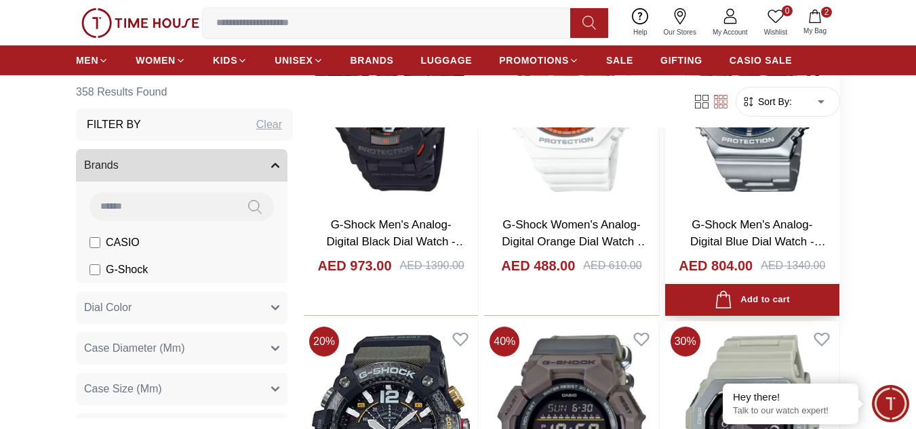
scroll to position [2102, 0]
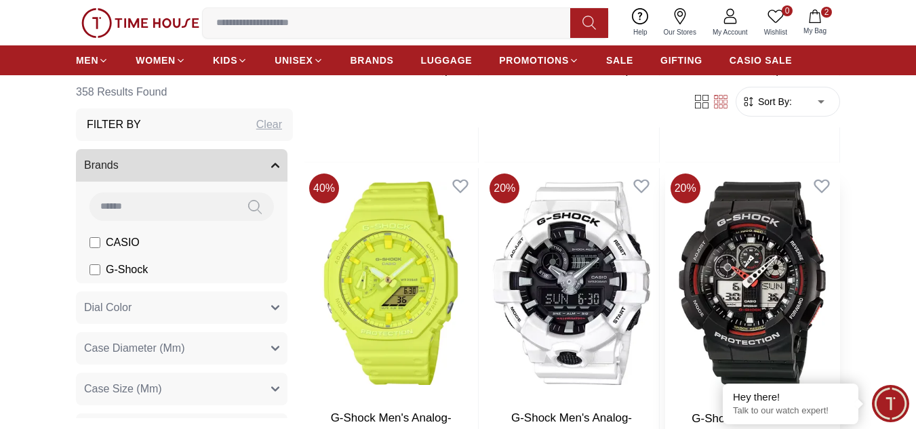
scroll to position [3119, 0]
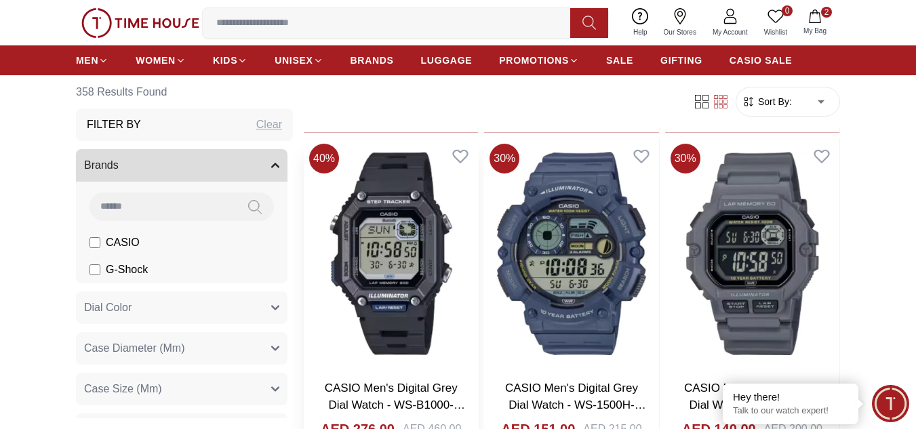
scroll to position [6644, 0]
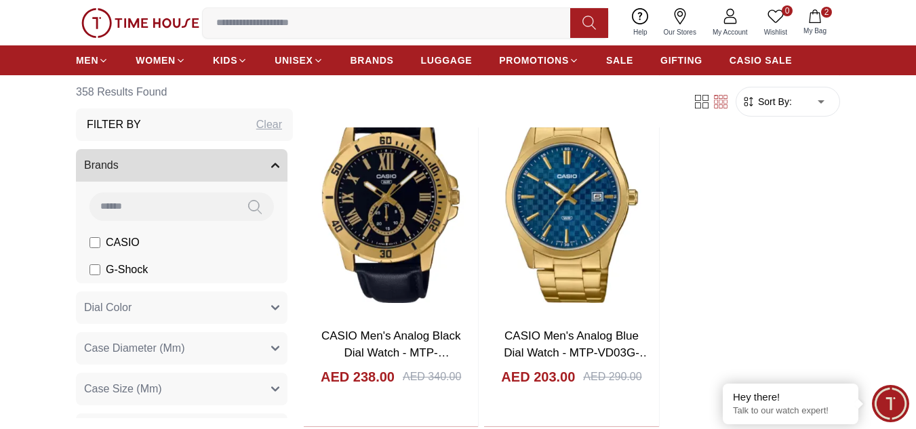
scroll to position [9491, 0]
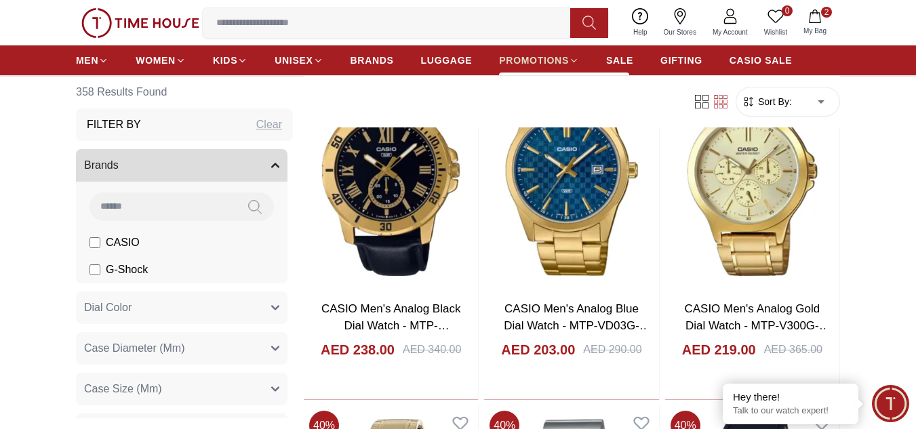
click at [562, 54] on span "PROMOTIONS" at bounding box center [534, 61] width 70 height 14
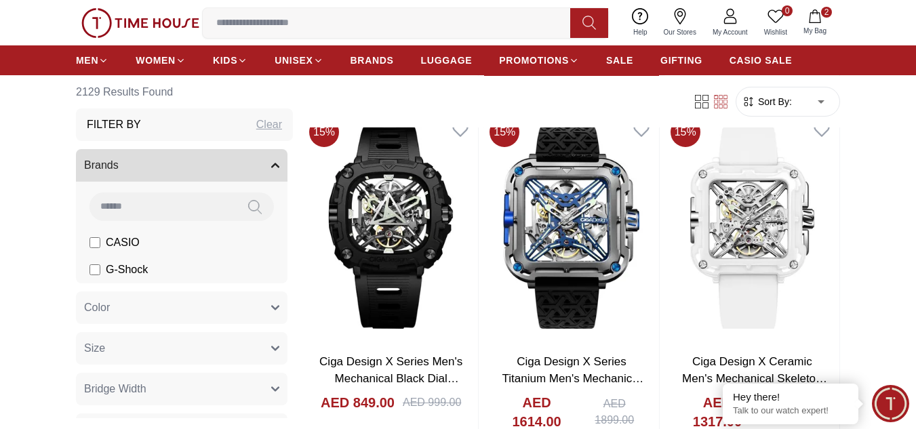
scroll to position [4068, 0]
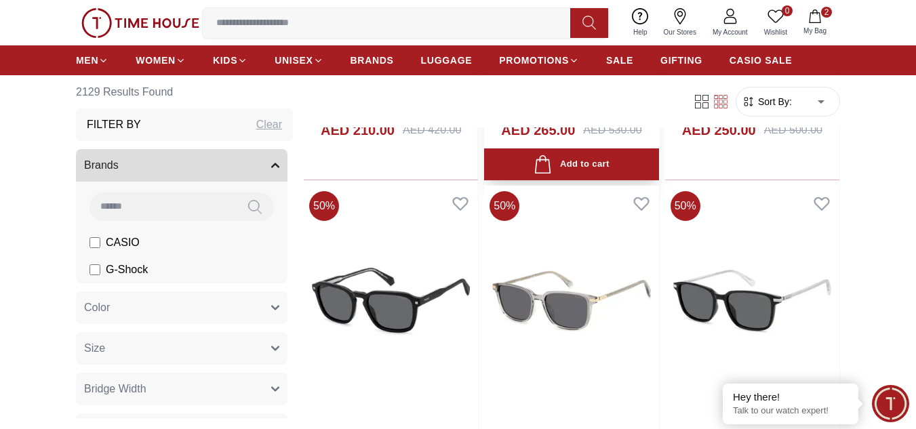
scroll to position [9017, 0]
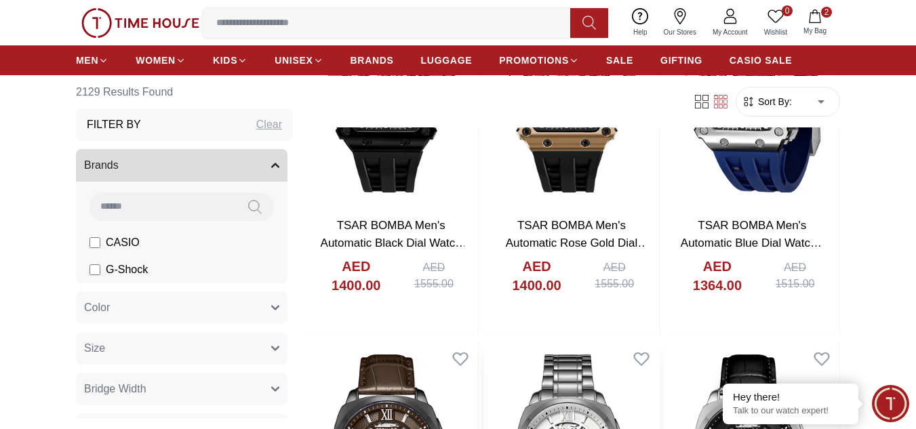
scroll to position [11390, 0]
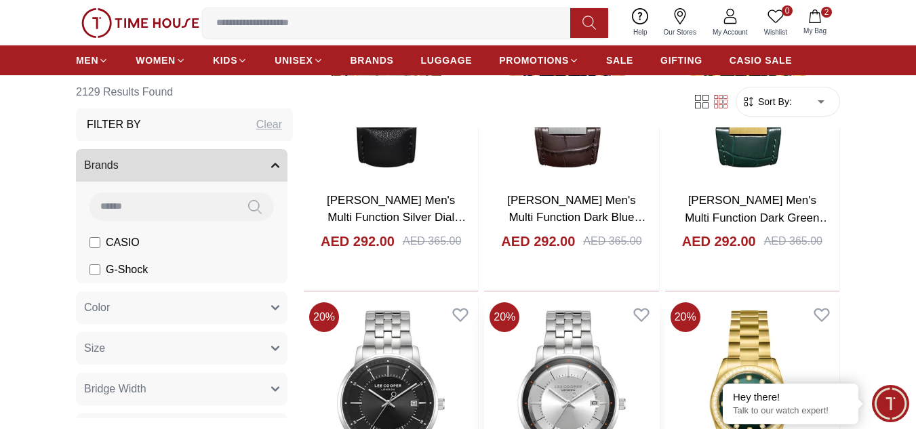
scroll to position [13898, 0]
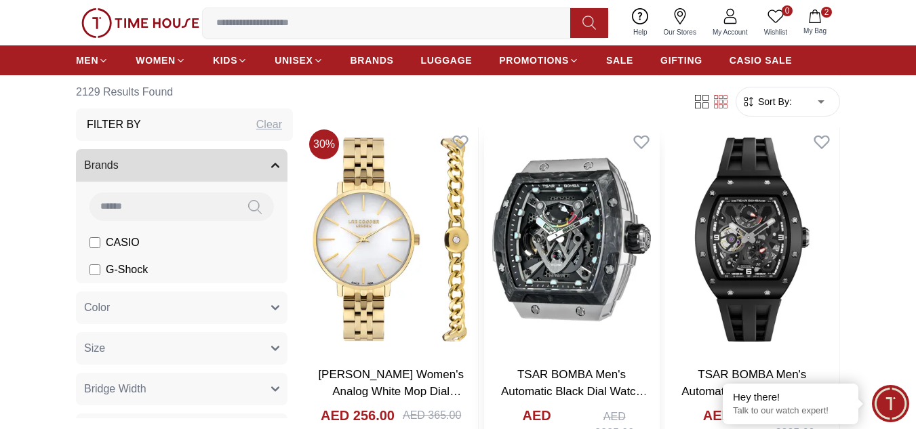
scroll to position [16192, 0]
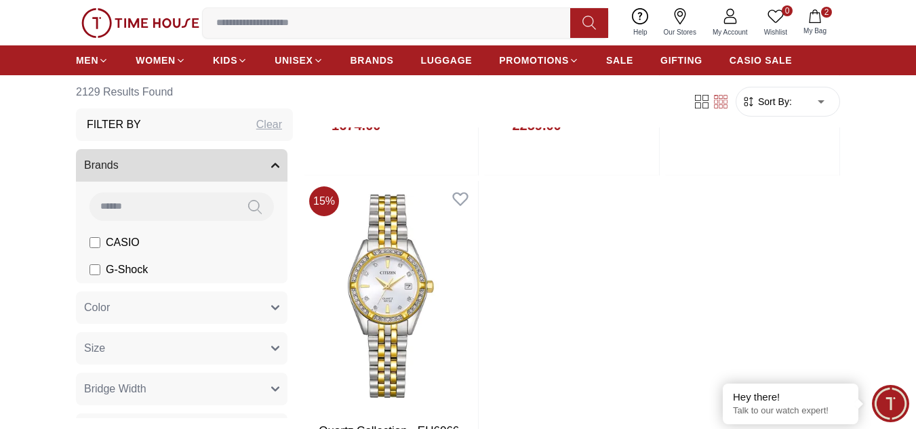
scroll to position [18872, 0]
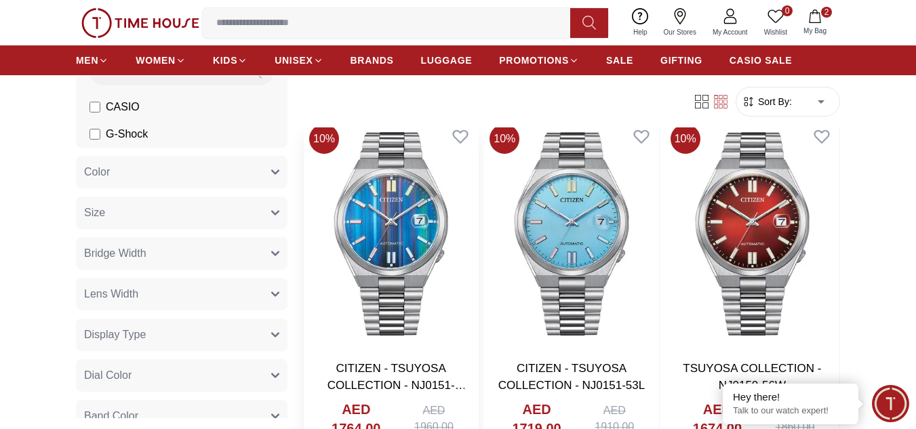
scroll to position [21077, 0]
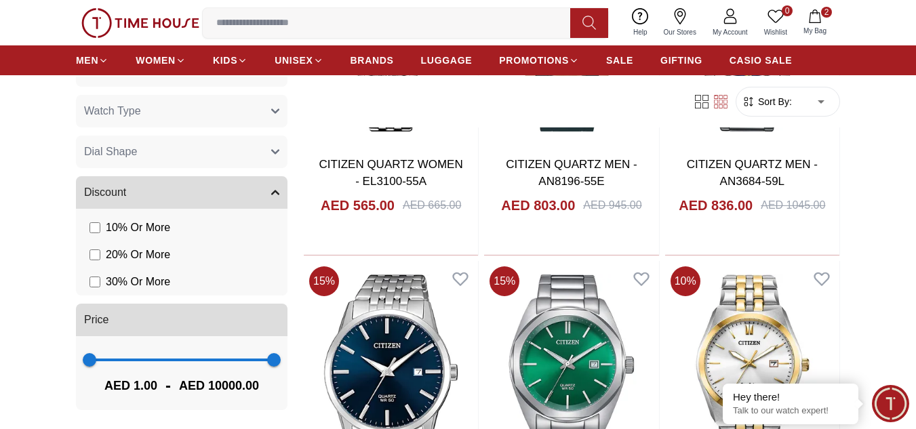
scroll to position [22497, 0]
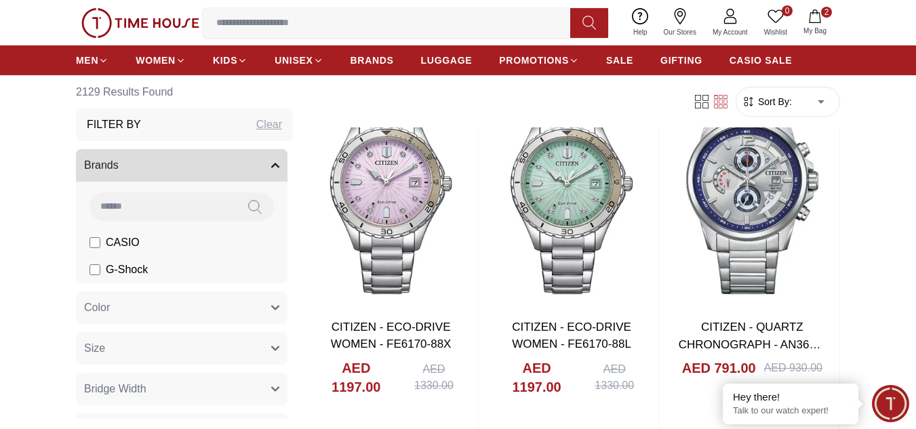
click at [256, 123] on div "Clear" at bounding box center [269, 125] width 26 height 16
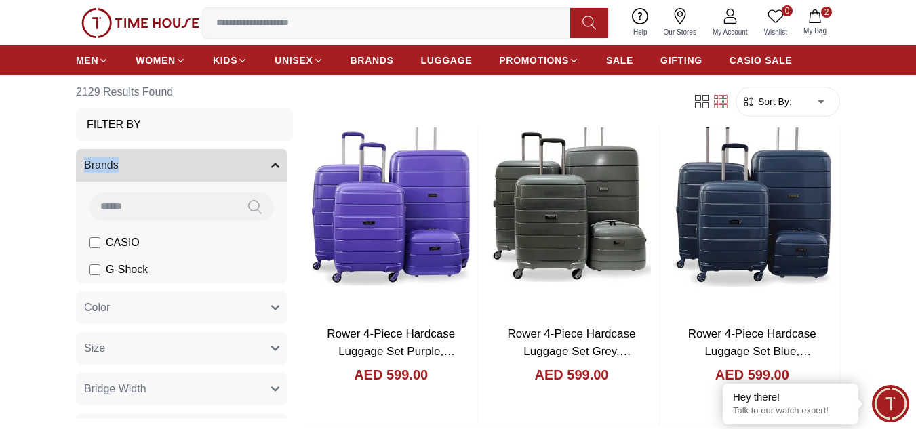
drag, startPoint x: 151, startPoint y: 122, endPoint x: 68, endPoint y: 122, distance: 82.0
click at [260, 163] on button "Brands" at bounding box center [182, 165] width 212 height 33
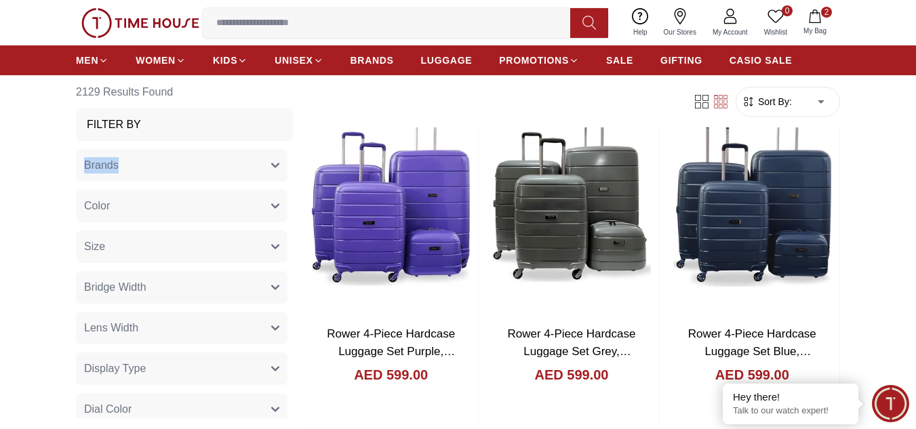
click at [271, 163] on icon "button" at bounding box center [275, 165] width 8 height 8
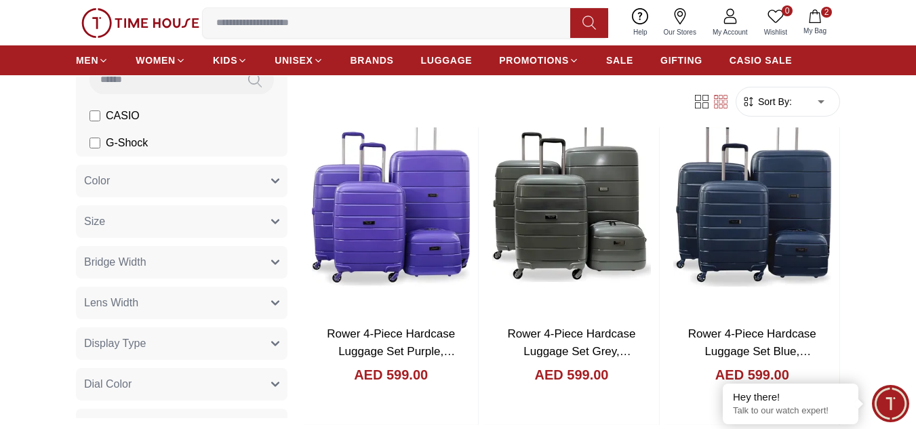
scroll to position [136, 0]
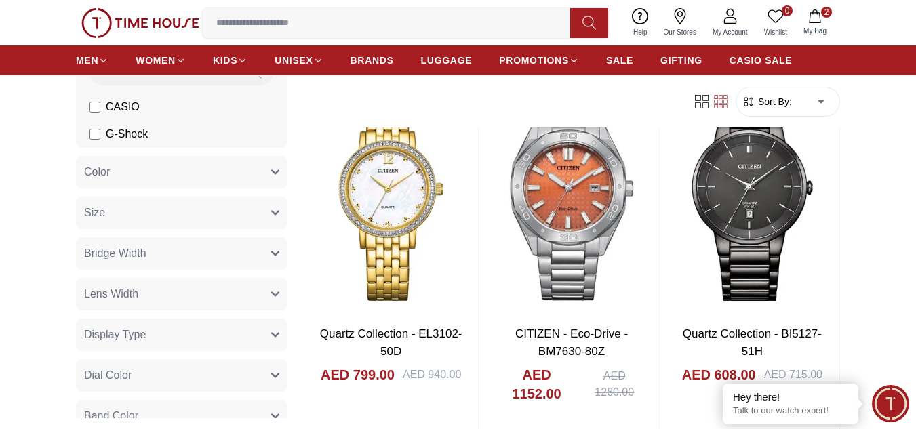
scroll to position [2879, 0]
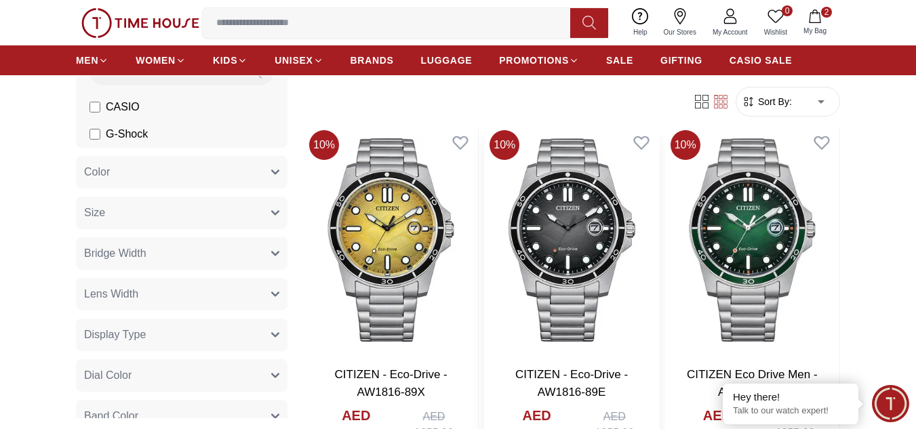
scroll to position [1319, 0]
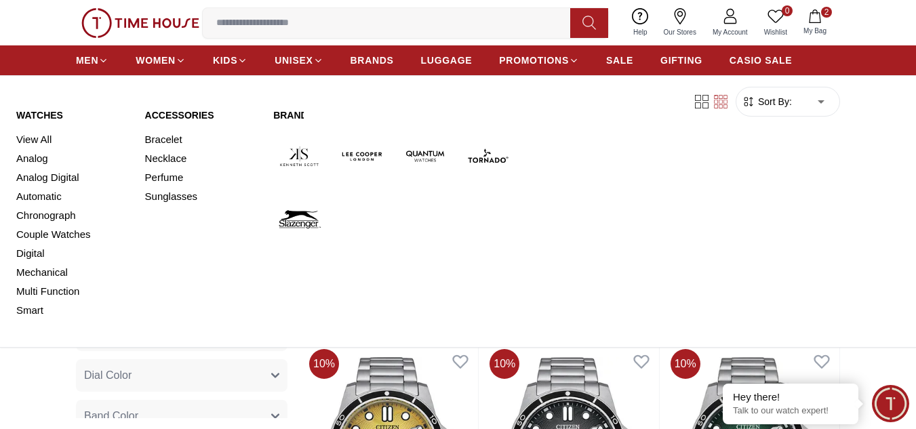
click at [290, 116] on link "Brands" at bounding box center [393, 115] width 241 height 14
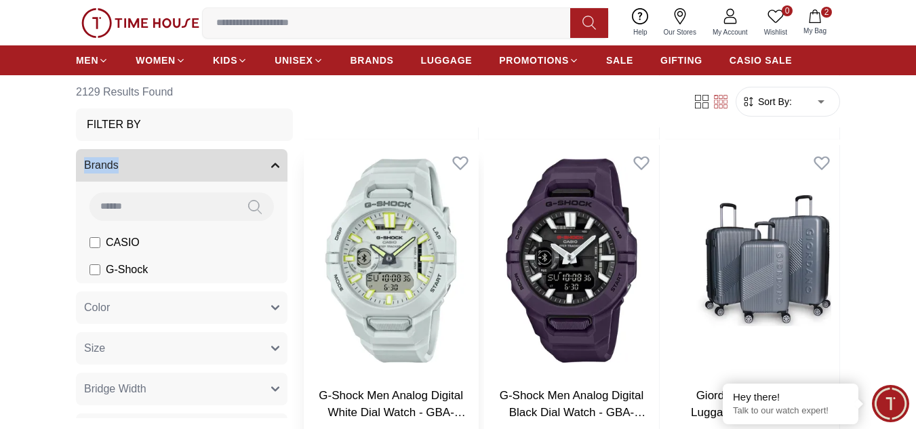
scroll to position [949, 0]
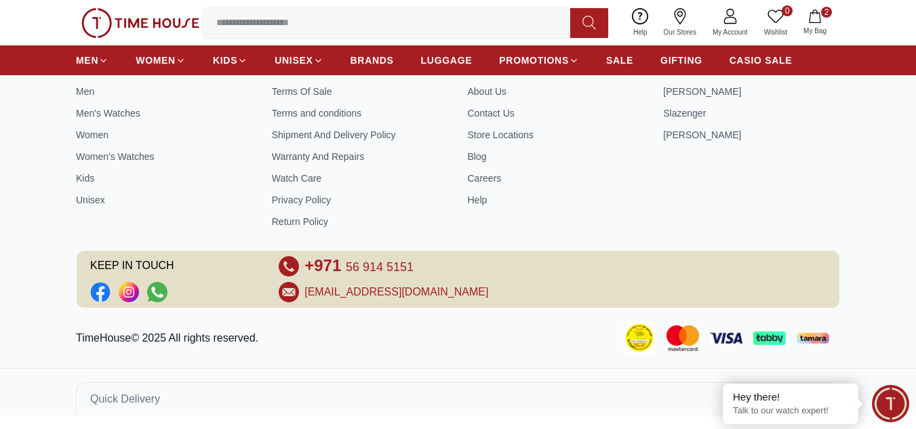
scroll to position [949, 0]
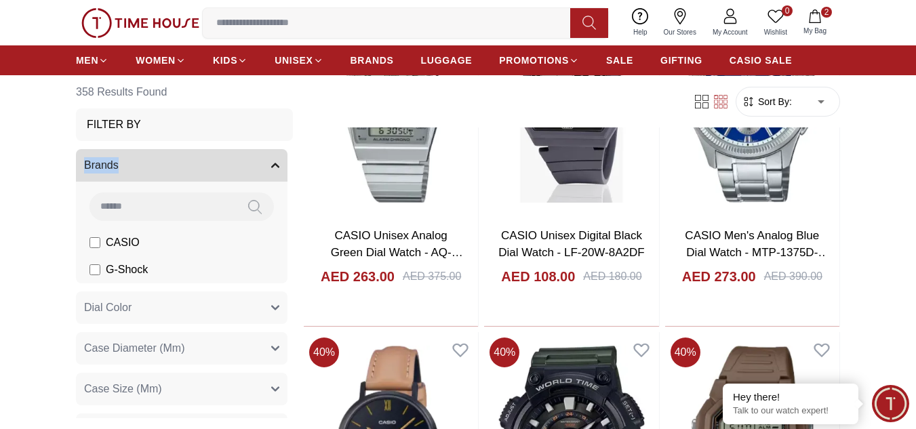
scroll to position [1230, 0]
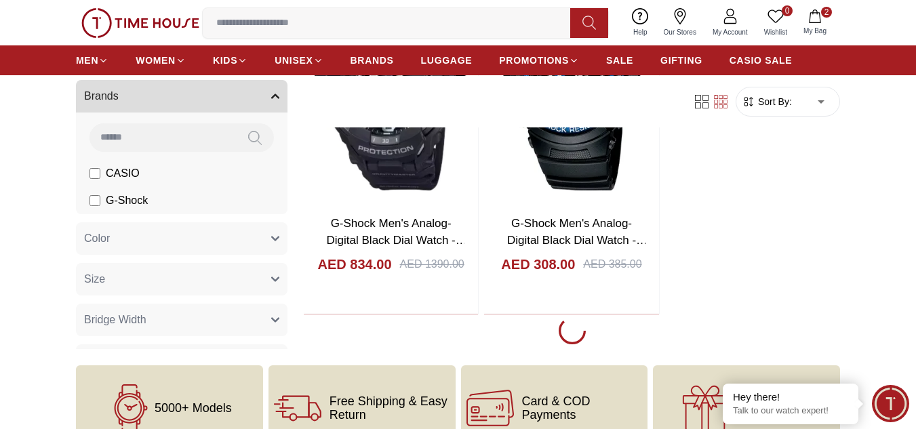
scroll to position [2824, 0]
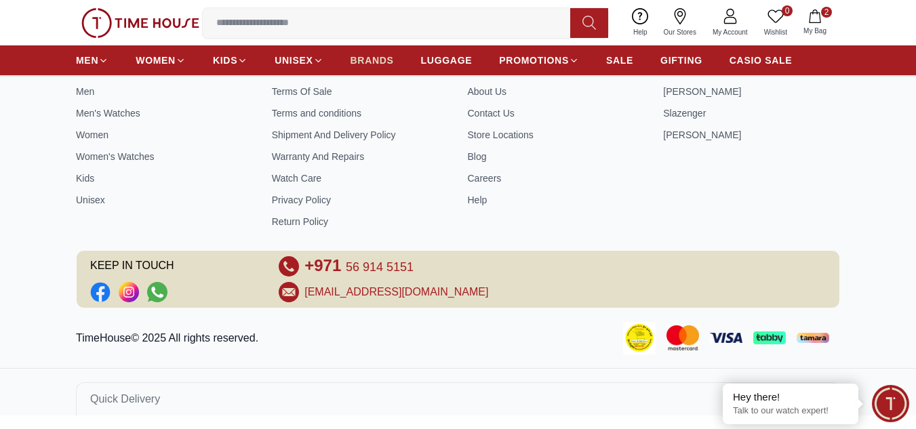
drag, startPoint x: 3, startPoint y: 0, endPoint x: 376, endPoint y: 54, distance: 377.5
click at [376, 54] on span "BRANDS" at bounding box center [372, 61] width 43 height 14
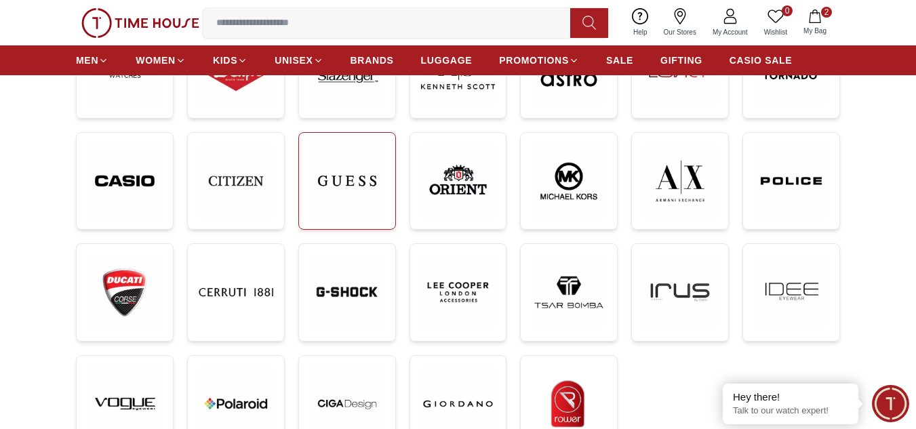
scroll to position [271, 0]
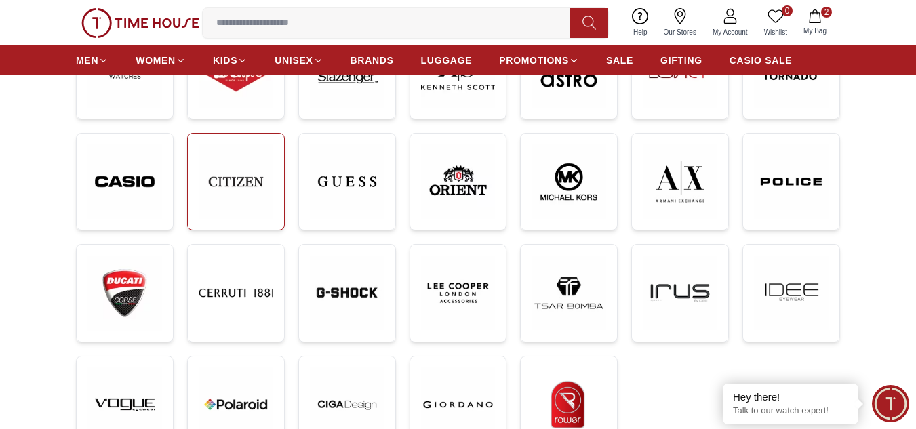
click at [206, 193] on img at bounding box center [236, 181] width 75 height 75
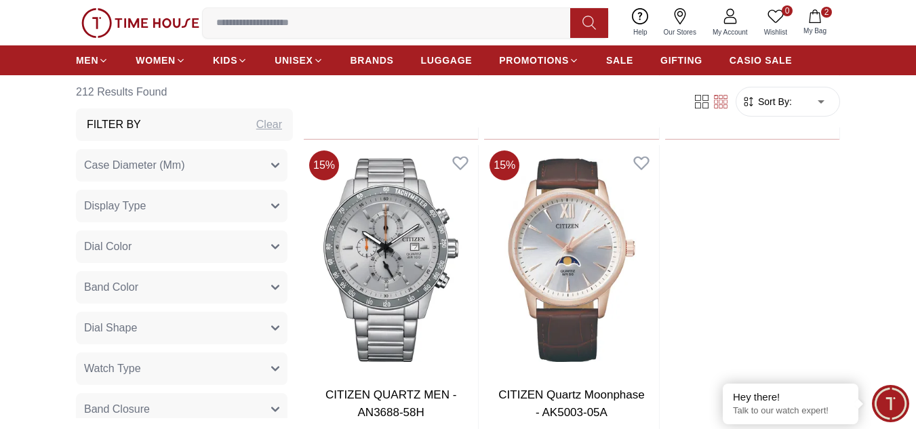
scroll to position [2780, 0]
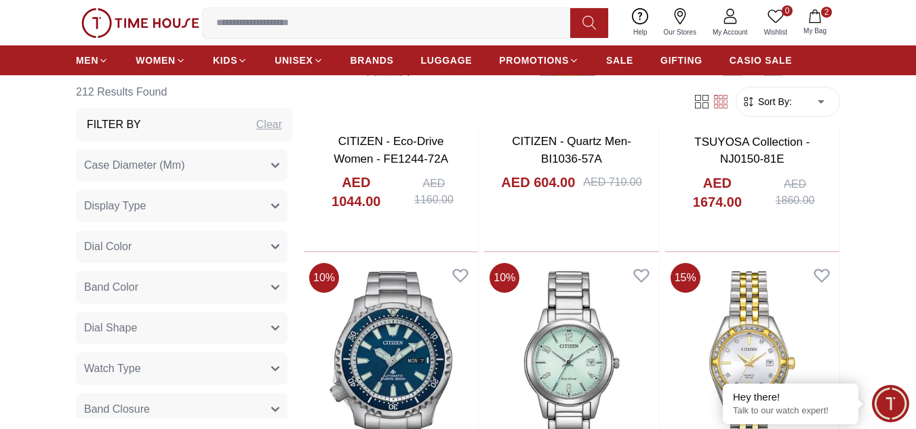
scroll to position [3729, 0]
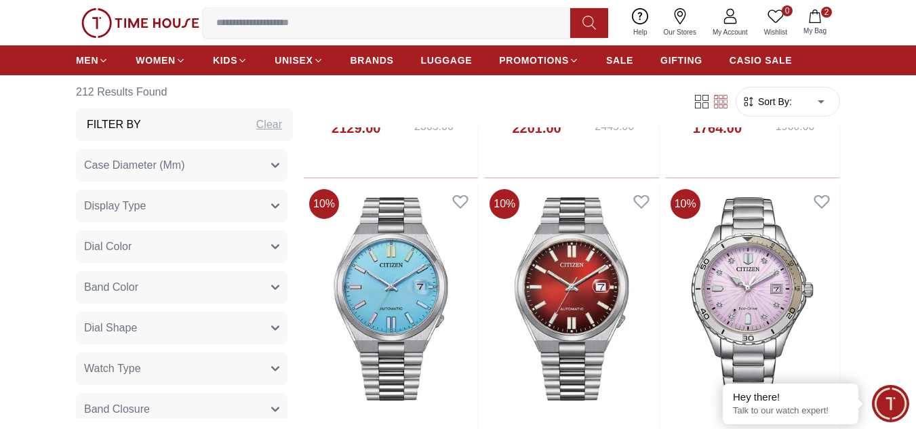
scroll to position [6237, 0]
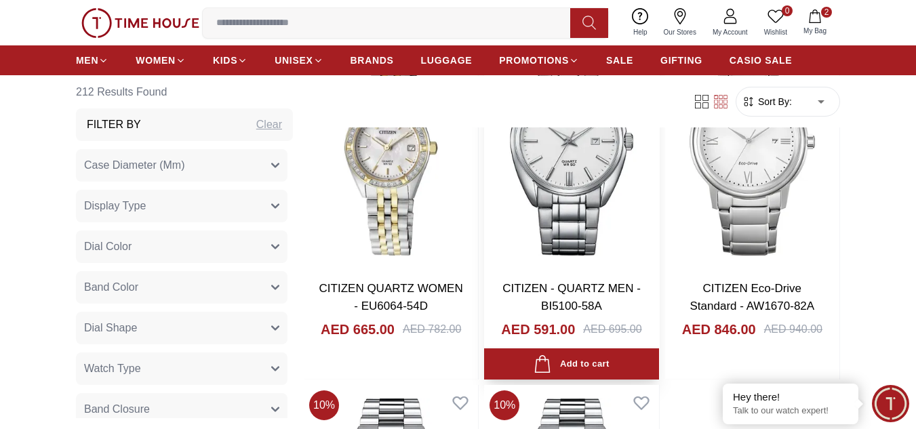
scroll to position [9559, 0]
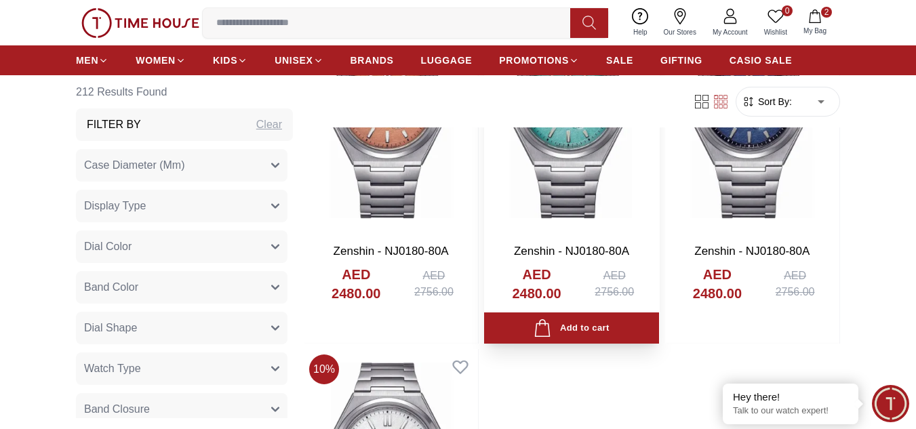
scroll to position [12203, 0]
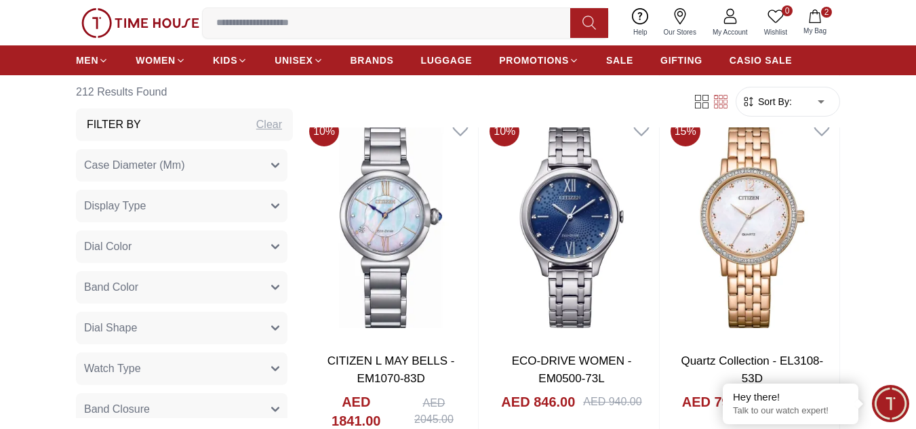
scroll to position [14983, 0]
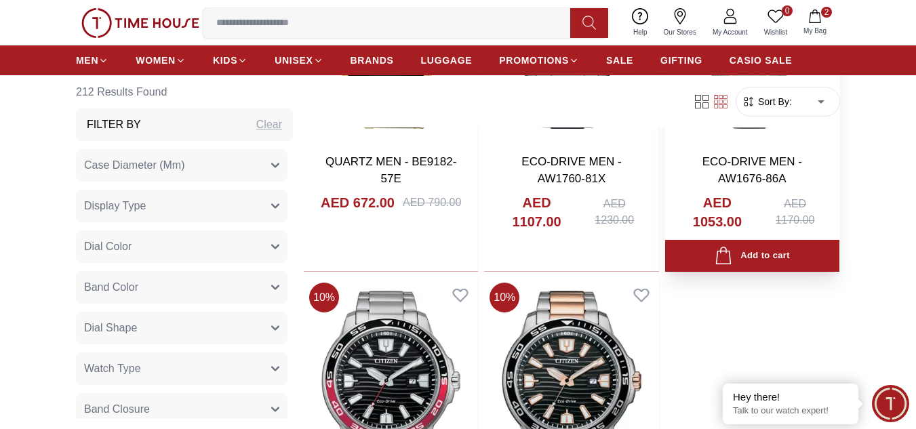
scroll to position [17085, 0]
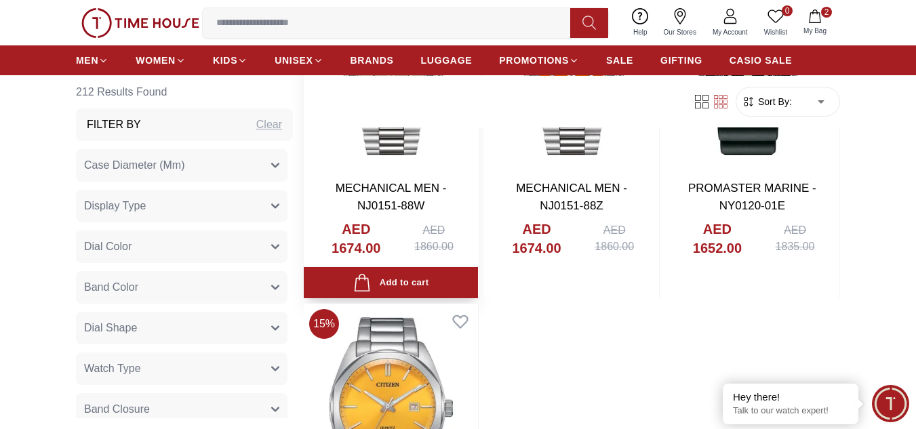
scroll to position [19796, 0]
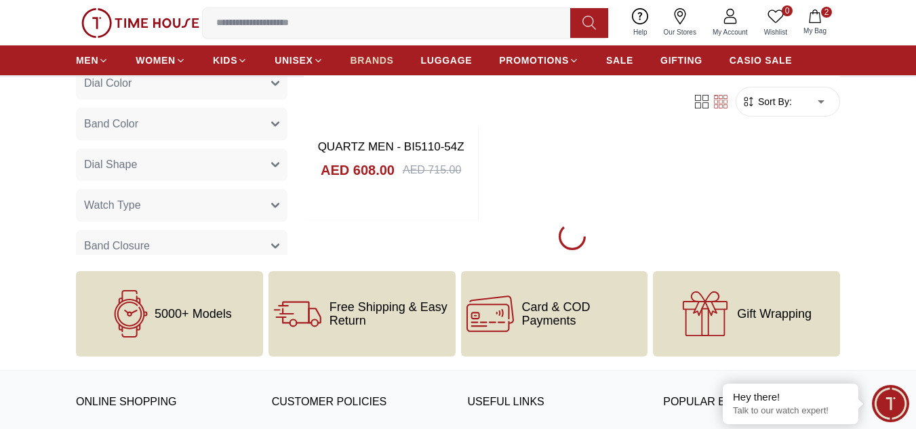
click at [374, 64] on span "BRANDS" at bounding box center [372, 61] width 43 height 14
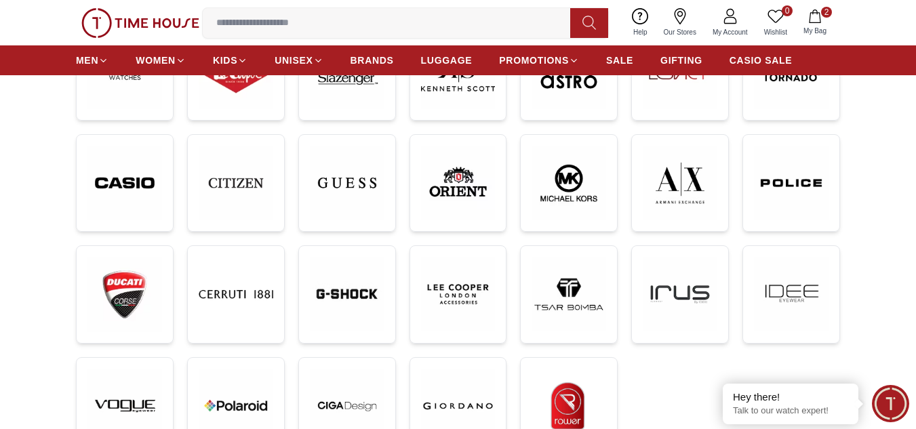
scroll to position [203, 0]
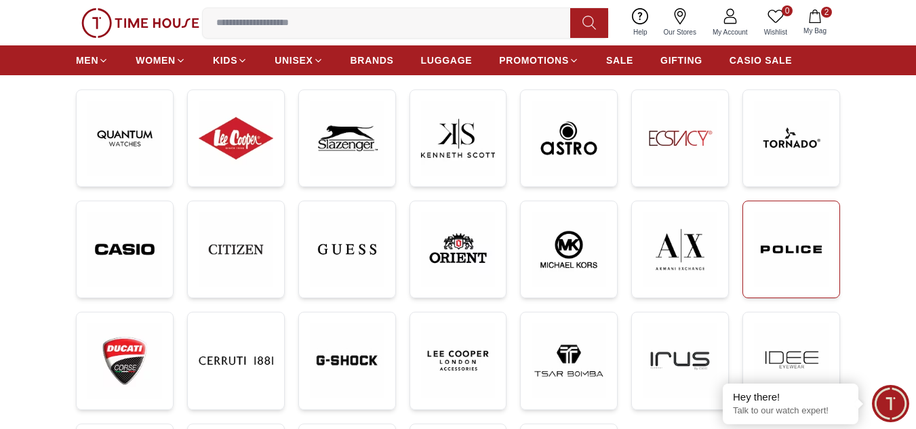
click at [802, 273] on img at bounding box center [791, 249] width 75 height 75
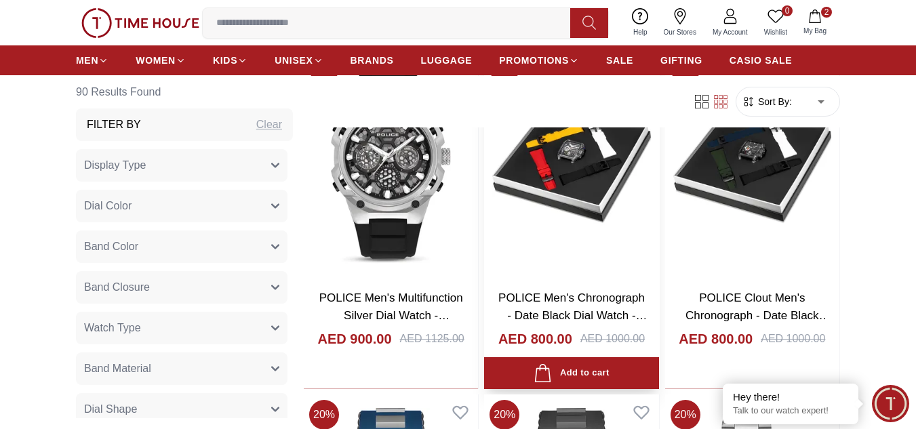
scroll to position [3119, 0]
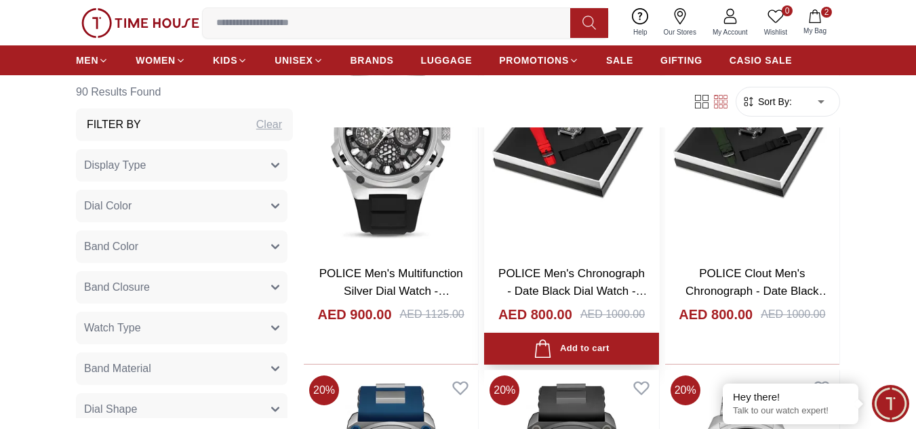
click at [591, 186] on img at bounding box center [571, 139] width 174 height 231
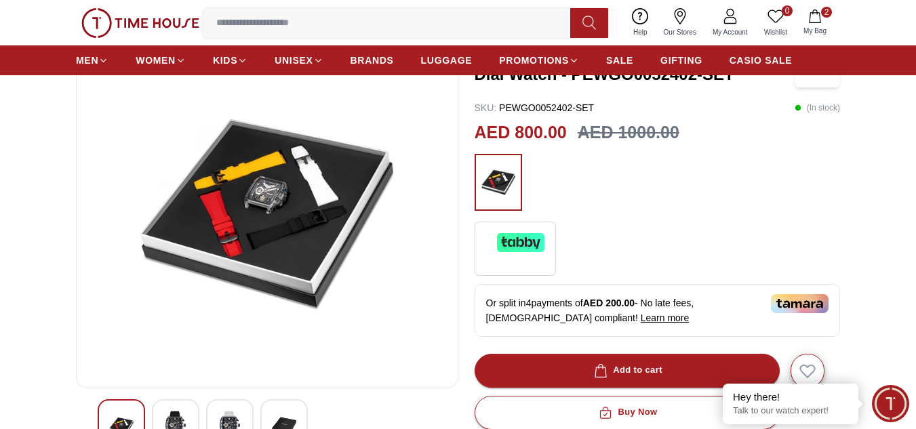
scroll to position [136, 0]
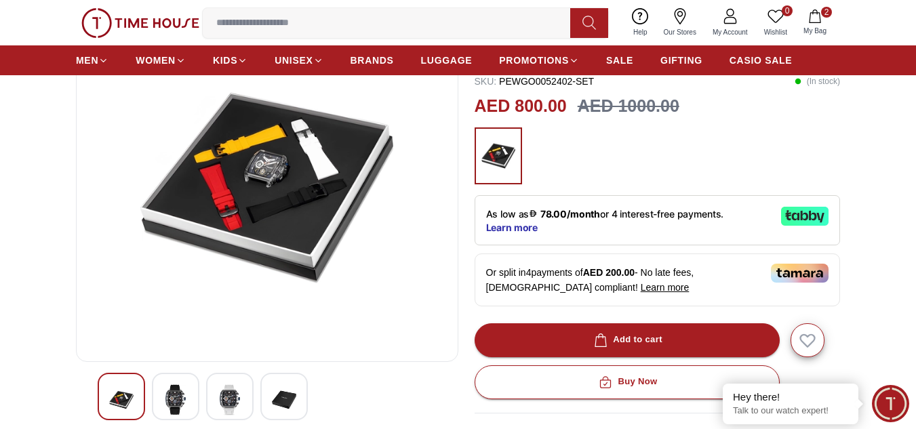
click at [180, 387] on img at bounding box center [175, 399] width 24 height 31
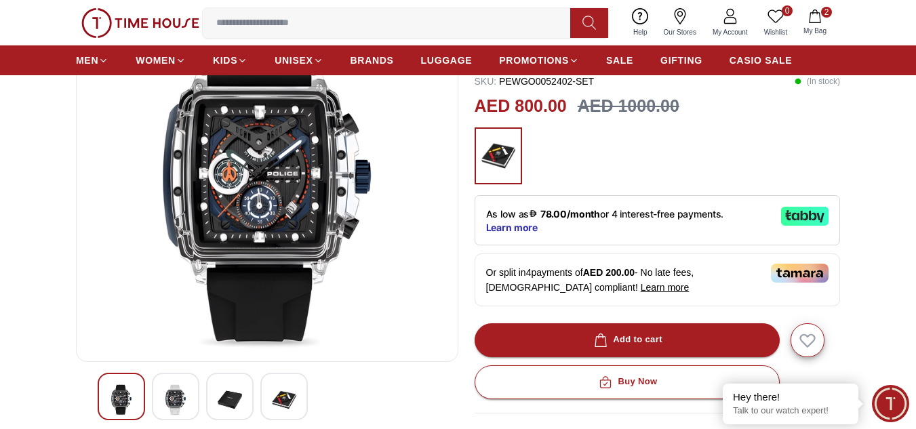
click at [171, 402] on img at bounding box center [175, 399] width 24 height 31
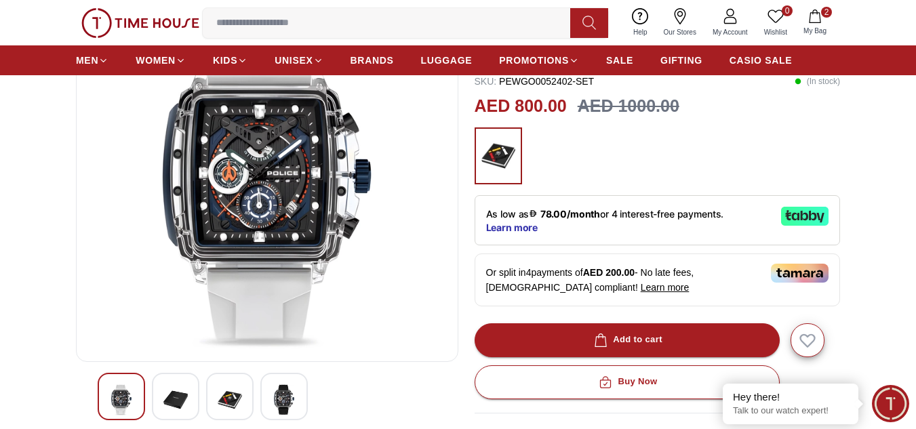
click at [237, 400] on img at bounding box center [230, 399] width 24 height 31
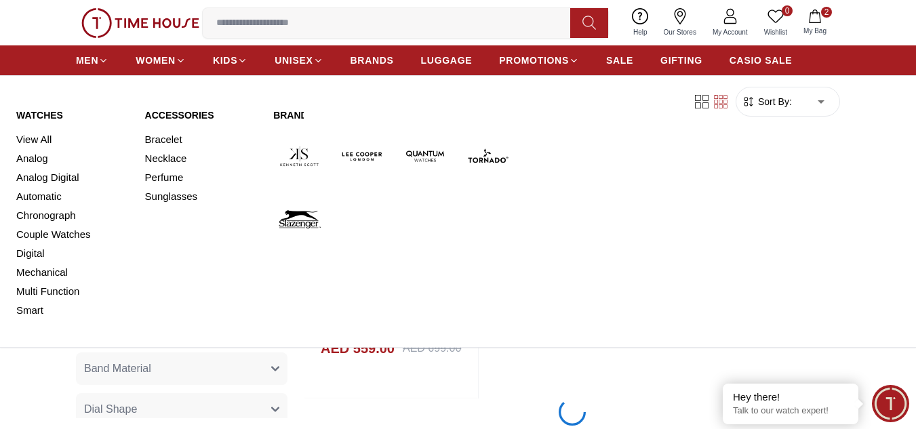
scroll to position [5163, 0]
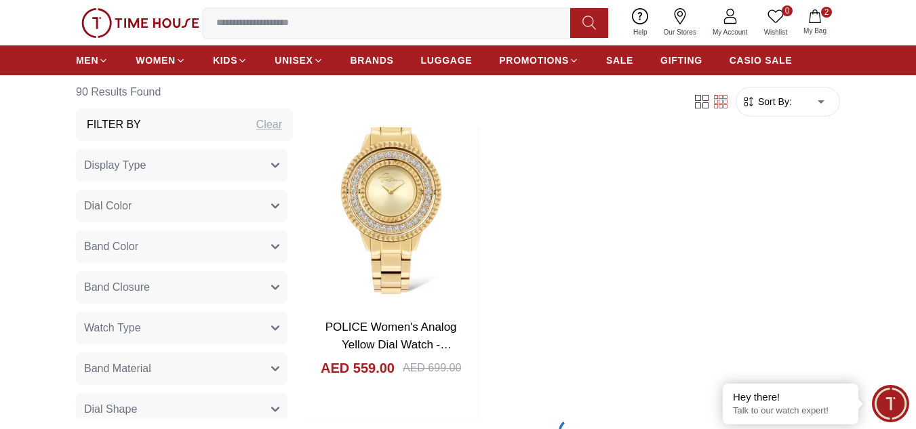
click at [856, 30] on div "0 Wishlist 2 My Bag Help Our Stores My Account 0 Wishlist 2 My Bag" at bounding box center [458, 22] width 916 height 45
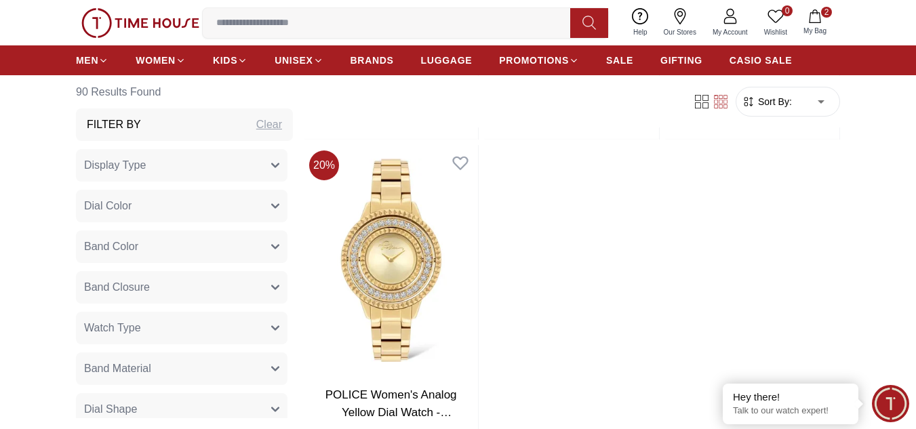
scroll to position [5435, 0]
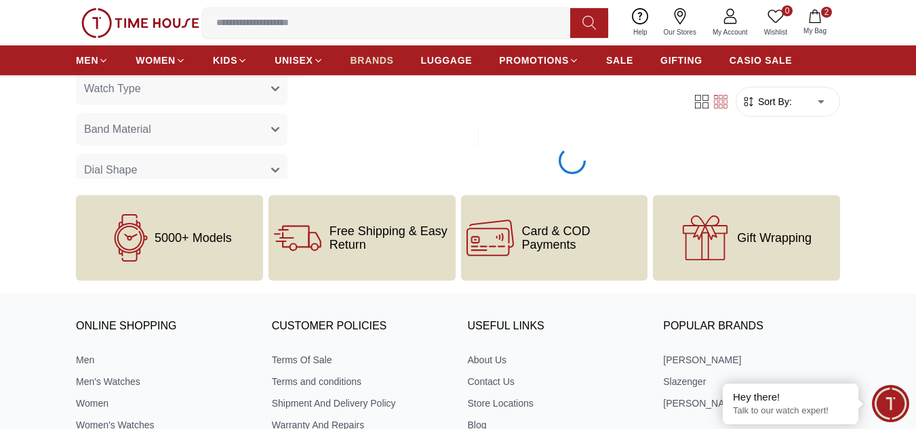
click at [368, 58] on span "BRANDS" at bounding box center [372, 61] width 43 height 14
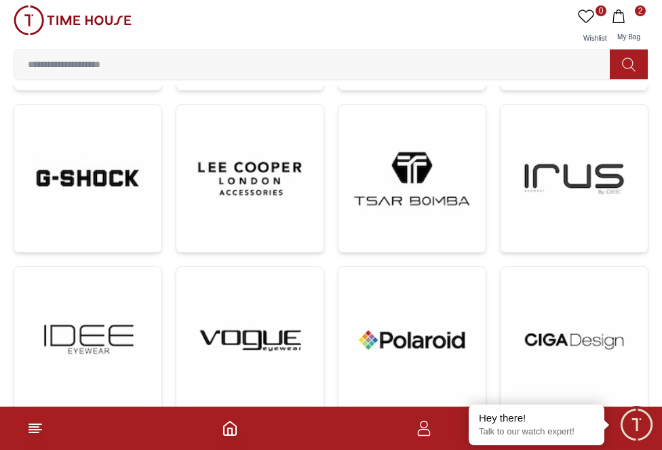
scroll to position [814, 0]
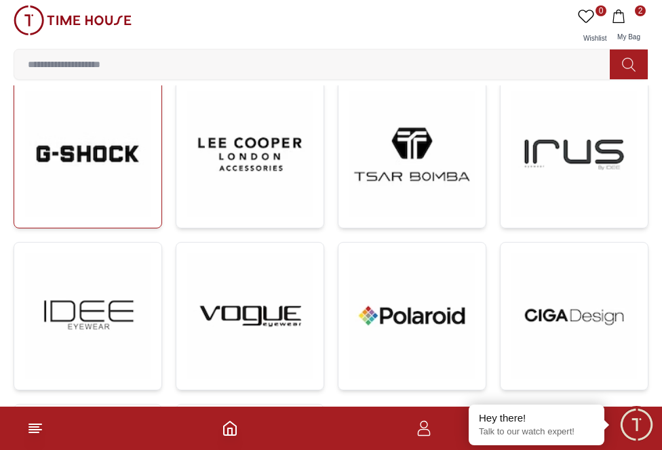
click at [122, 172] on img at bounding box center [87, 154] width 125 height 125
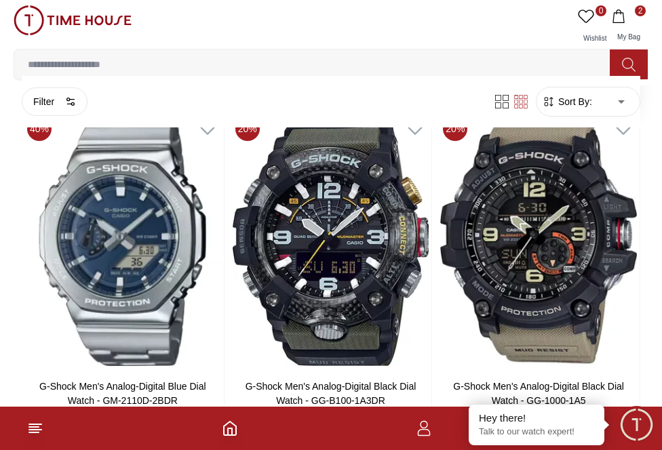
scroll to position [1627, 0]
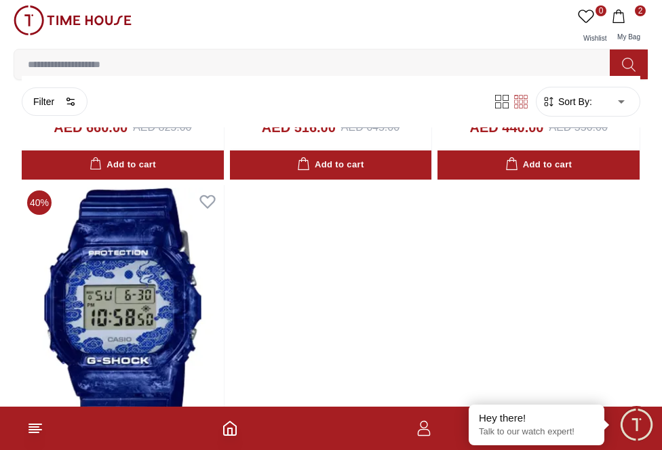
scroll to position [5325, 0]
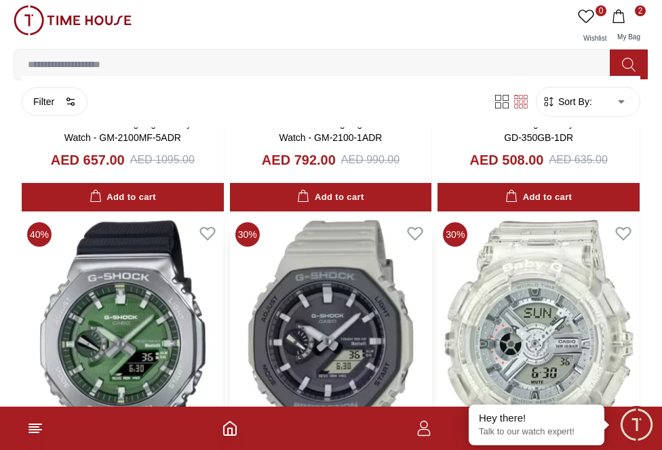
scroll to position [7156, 0]
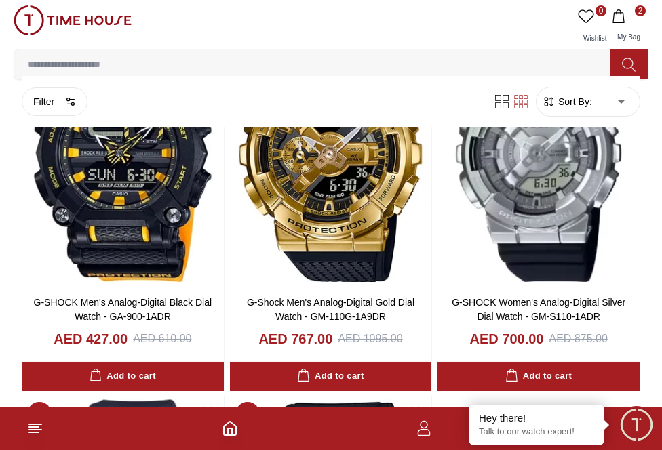
scroll to position [9658, 0]
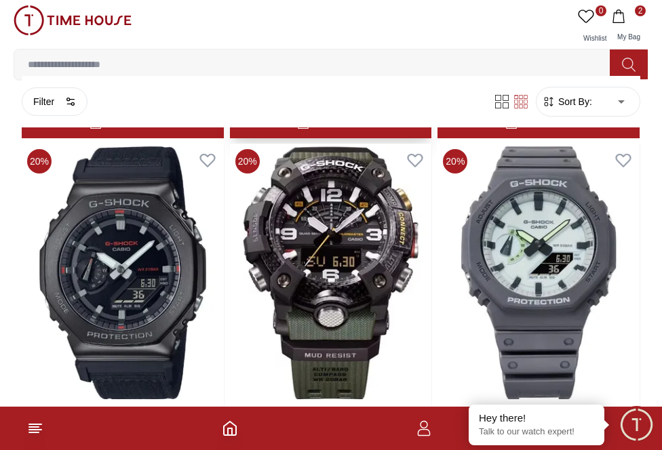
scroll to position [10472, 0]
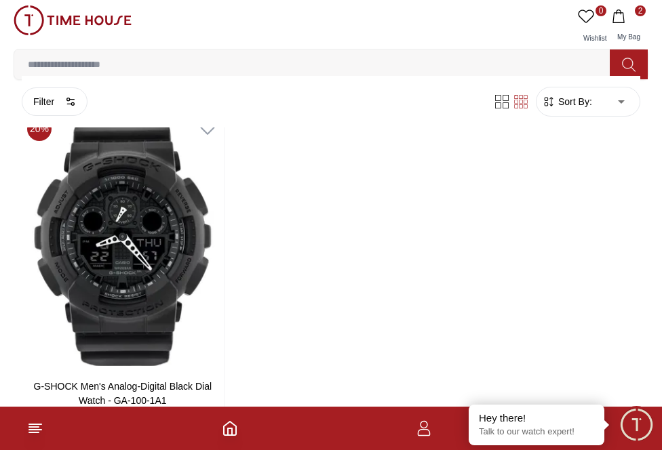
scroll to position [13944, 0]
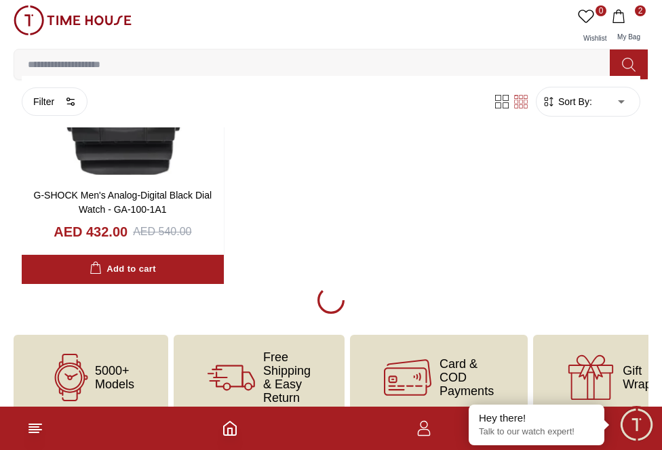
scroll to position [12702, 0]
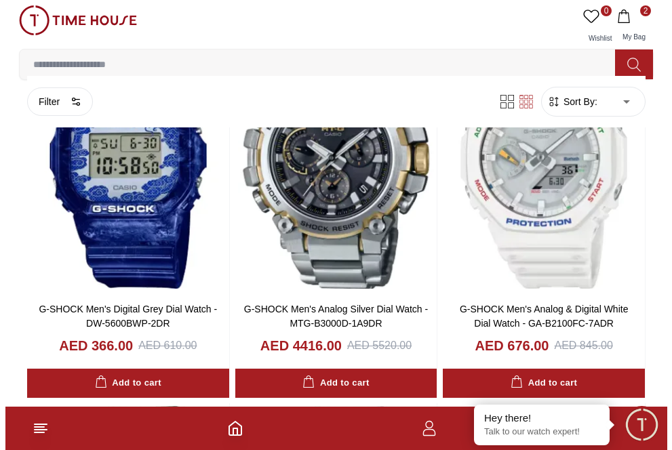
scroll to position [2712, 0]
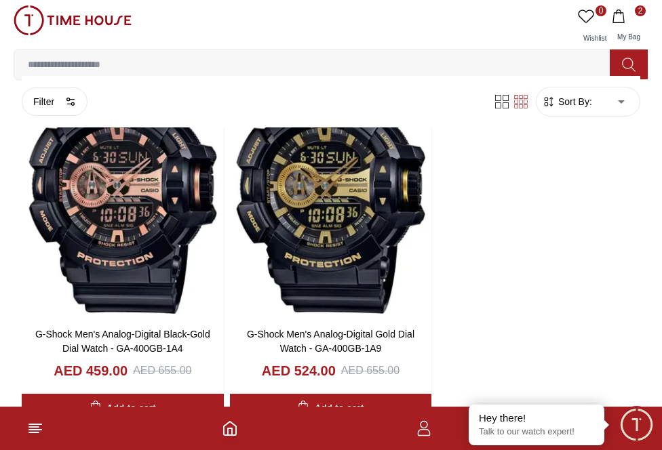
click at [647, 22] on button "2 My Bag" at bounding box center [628, 26] width 39 height 43
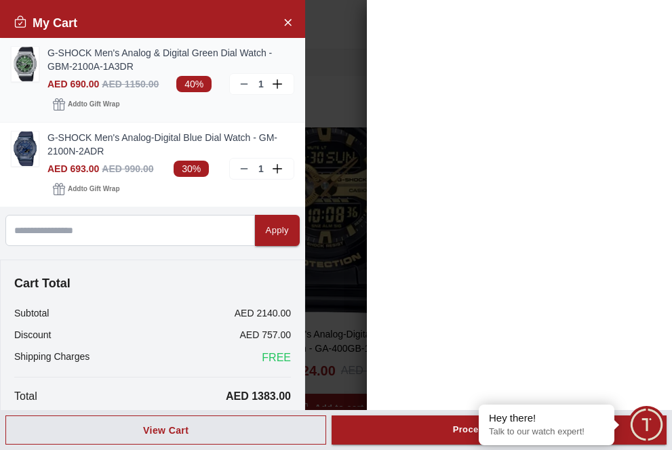
click at [28, 71] on img at bounding box center [25, 64] width 27 height 35
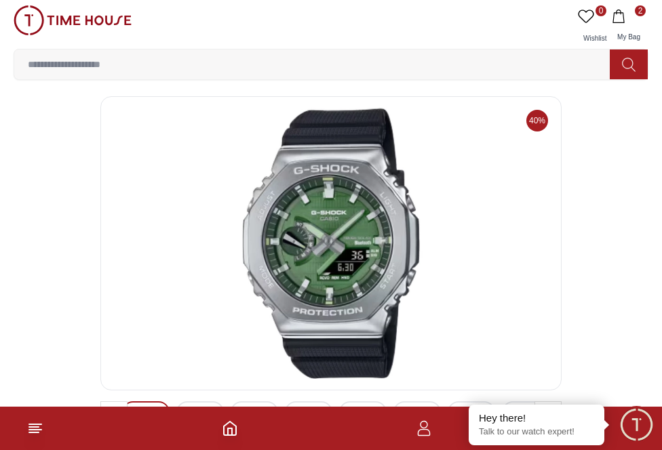
click at [639, 17] on span "2" at bounding box center [629, 16] width 34 height 14
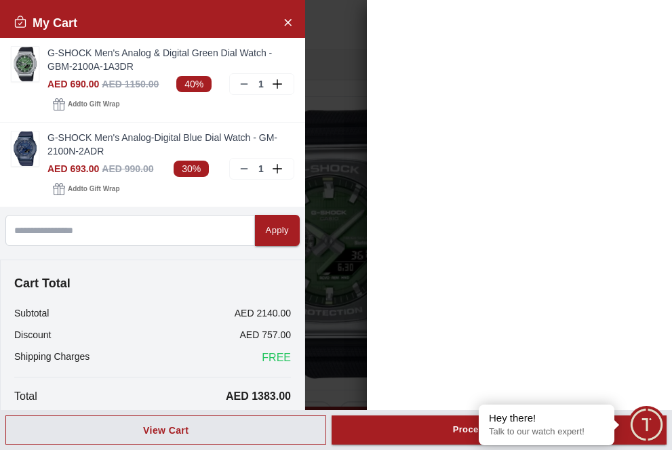
click at [291, 10] on div "My Cart" at bounding box center [152, 23] width 305 height 30
click at [290, 19] on icon "Close Account" at bounding box center [287, 22] width 11 height 17
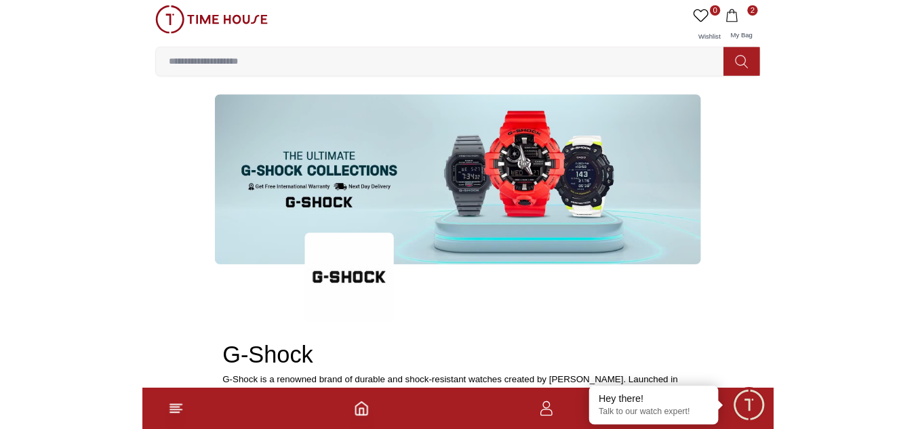
scroll to position [1159, 0]
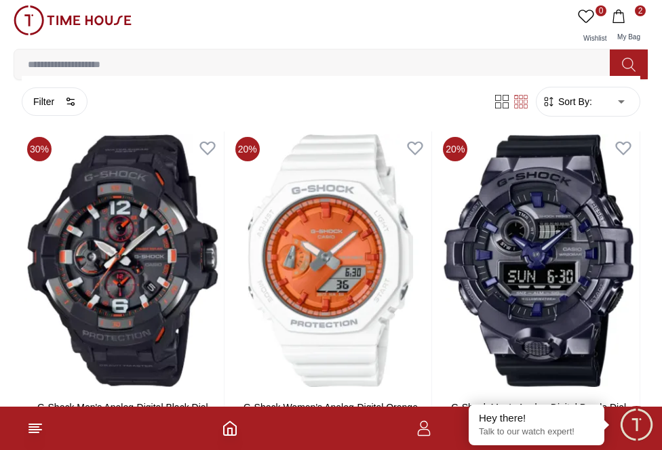
click at [640, 15] on span "2" at bounding box center [640, 10] width 11 height 11
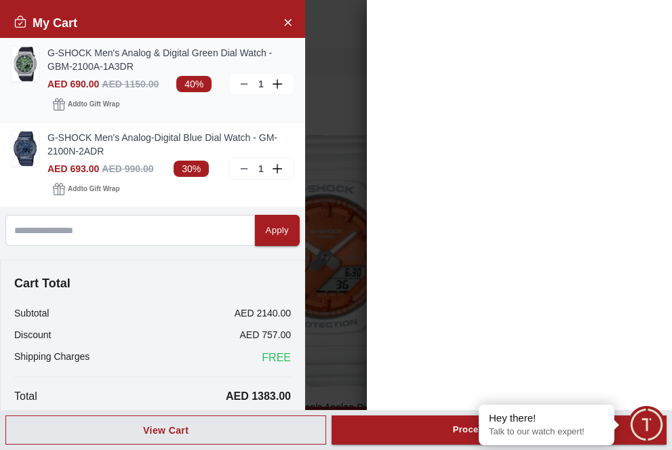
drag, startPoint x: 19, startPoint y: 176, endPoint x: 286, endPoint y: 100, distance: 277.7
click at [286, 100] on div "Add to Gift Wrap" at bounding box center [170, 104] width 247 height 19
click at [240, 163] on icon at bounding box center [244, 168] width 11 height 11
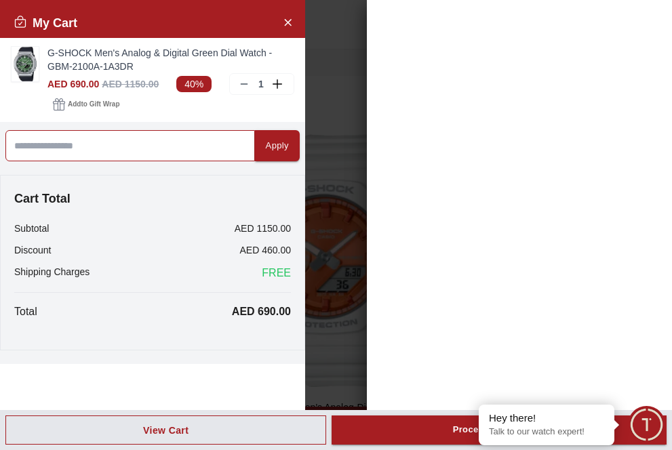
click at [172, 146] on input at bounding box center [129, 145] width 249 height 31
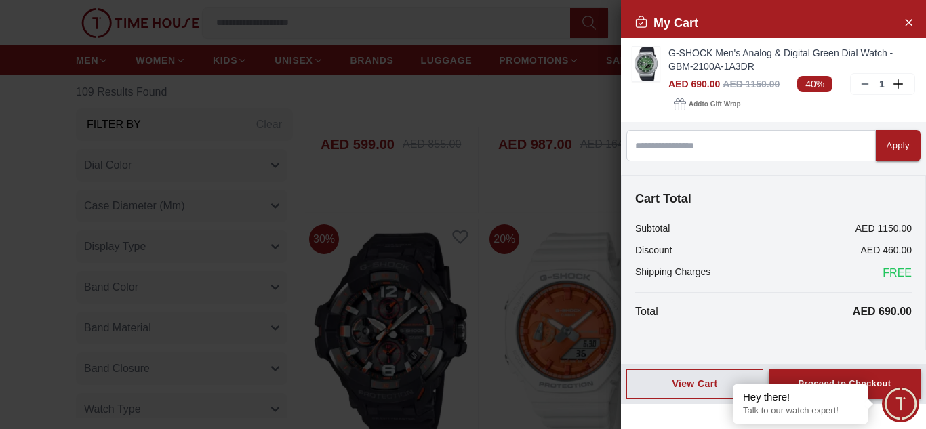
click at [898, 376] on button "Proceed to Checkout" at bounding box center [845, 383] width 152 height 29
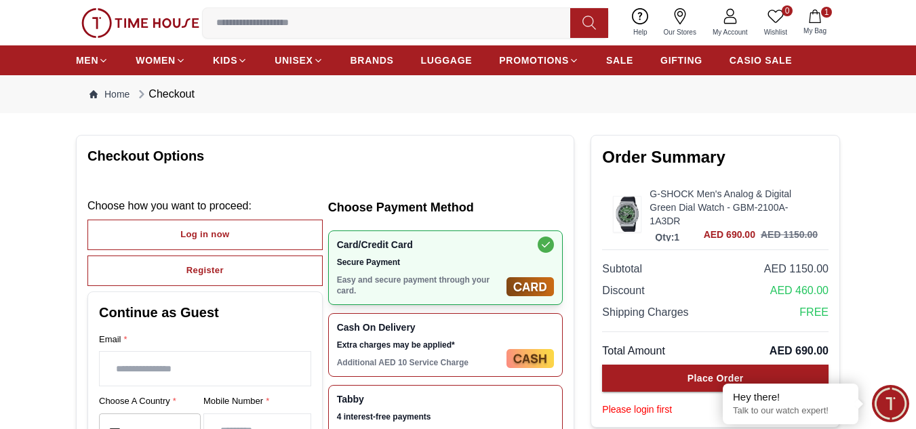
scroll to position [68, 0]
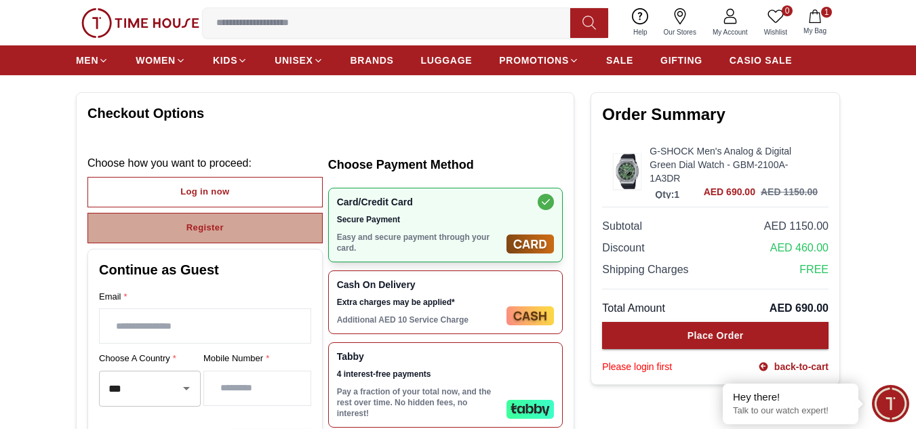
click at [199, 235] on div "Register" at bounding box center [204, 228] width 37 height 16
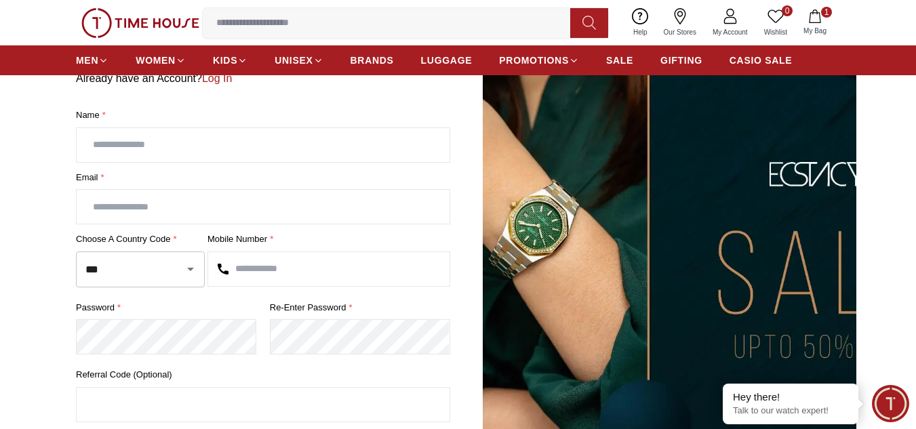
click at [244, 145] on input "text" at bounding box center [263, 145] width 373 height 34
type input "**********"
click at [362, 203] on input "text" at bounding box center [263, 207] width 373 height 34
type input "**********"
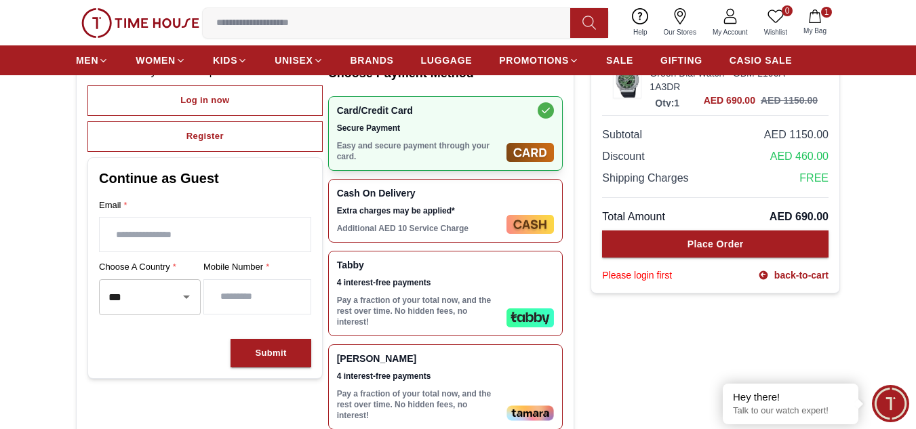
scroll to position [136, 0]
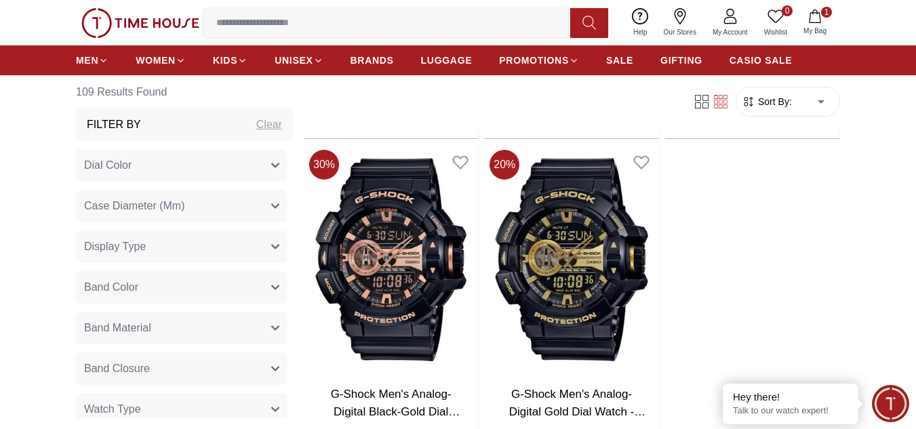
scroll to position [2447, 0]
